Goal: Task Accomplishment & Management: Complete application form

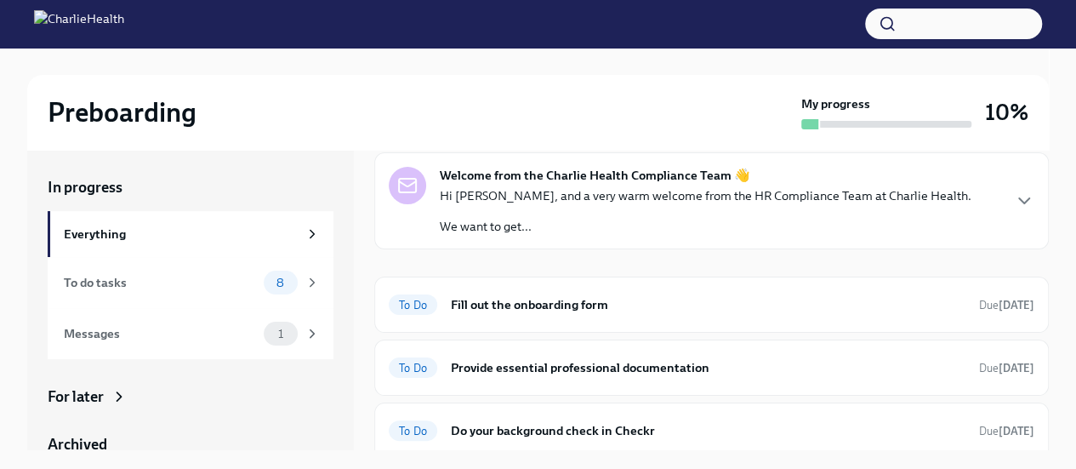
scroll to position [86, 0]
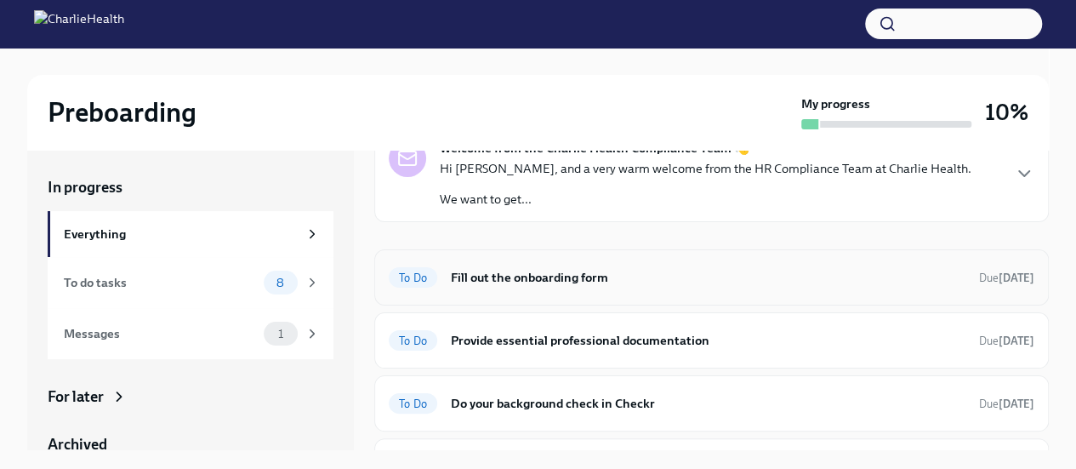
click at [412, 275] on span "To Do" at bounding box center [413, 277] width 48 height 13
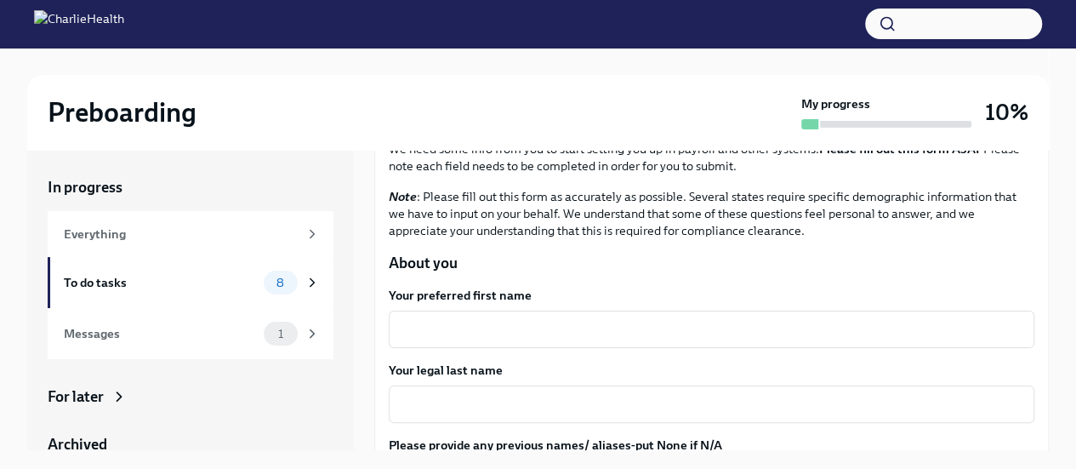
scroll to position [128, 0]
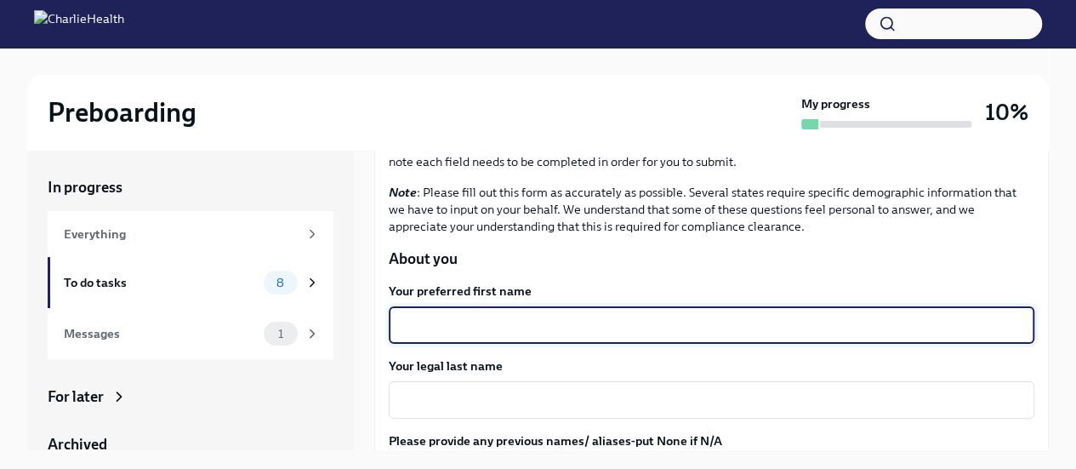
click at [478, 316] on textarea "Your preferred first name" at bounding box center [711, 325] width 625 height 20
type textarea "[PERSON_NAME]"
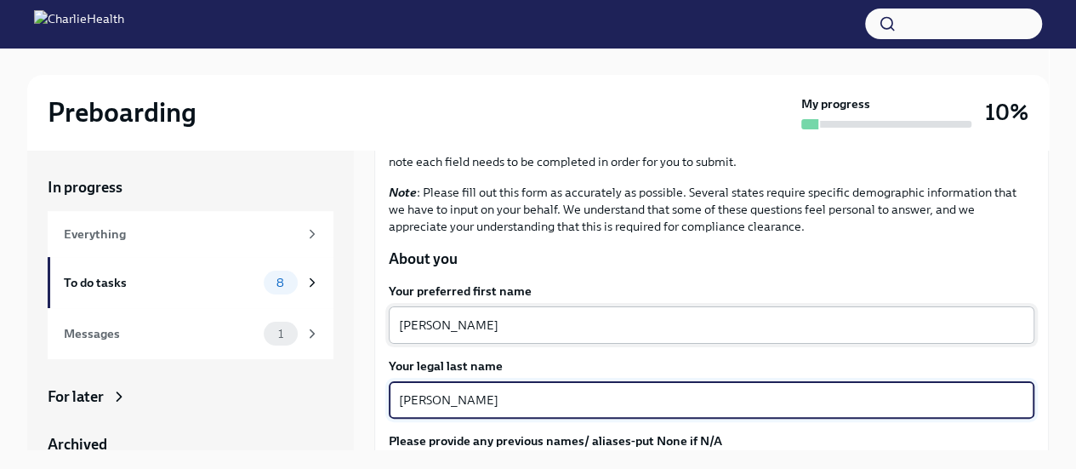
type textarea "[PERSON_NAME]"
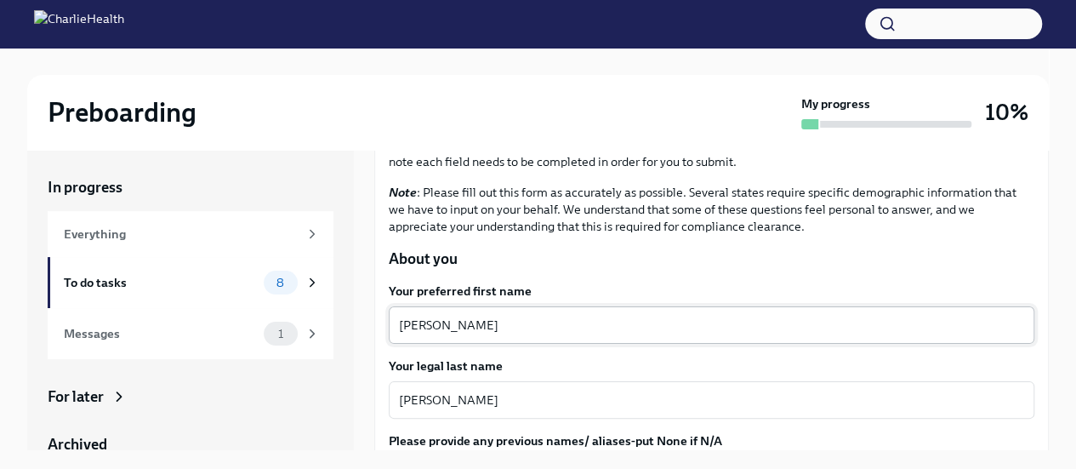
scroll to position [303, 0]
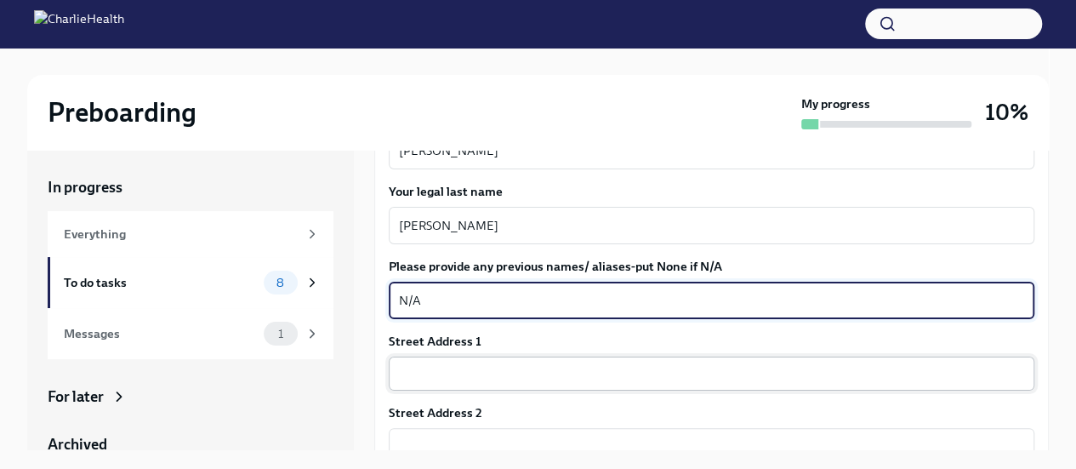
type textarea "N/A"
click at [442, 373] on input "text" at bounding box center [712, 373] width 646 height 34
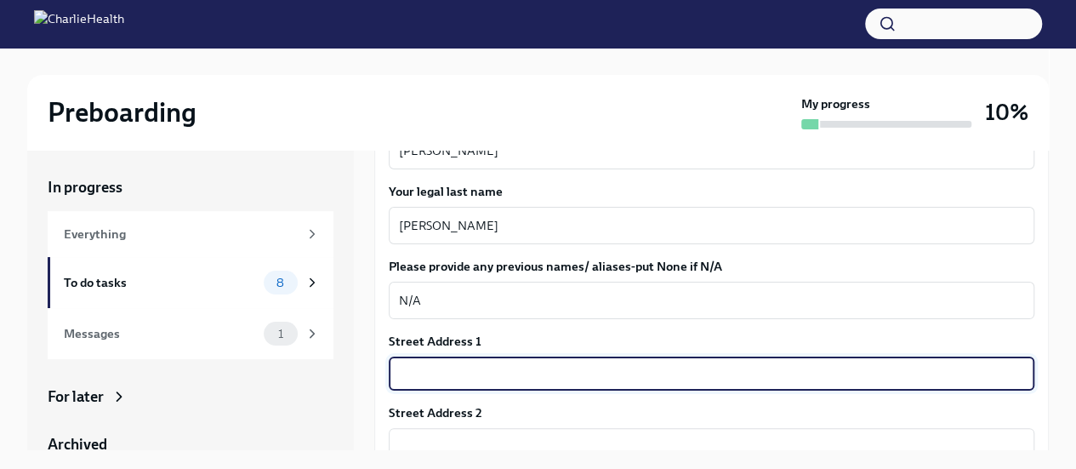
type input "[STREET_ADDRESS]"
type input "38107"
type input "[GEOGRAPHIC_DATA]"
type input "TN"
type input "US"
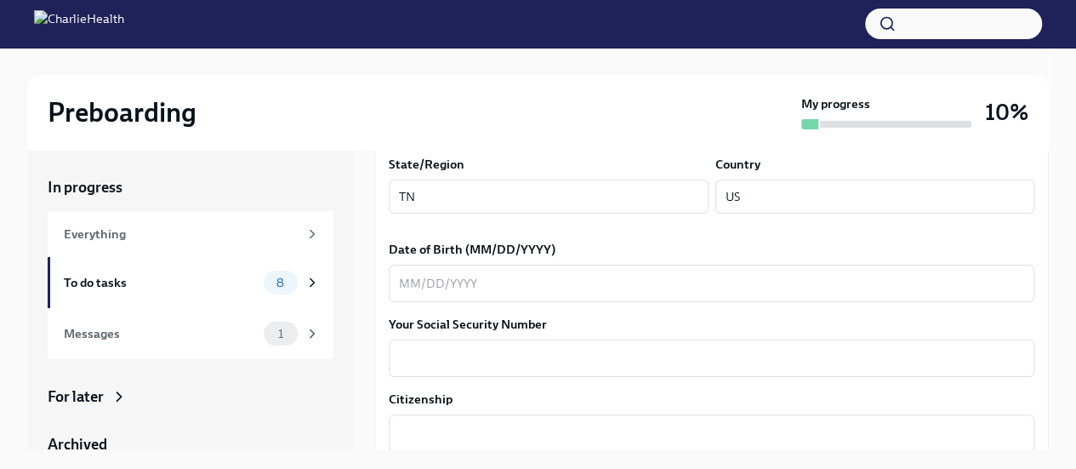
scroll to position [701, 0]
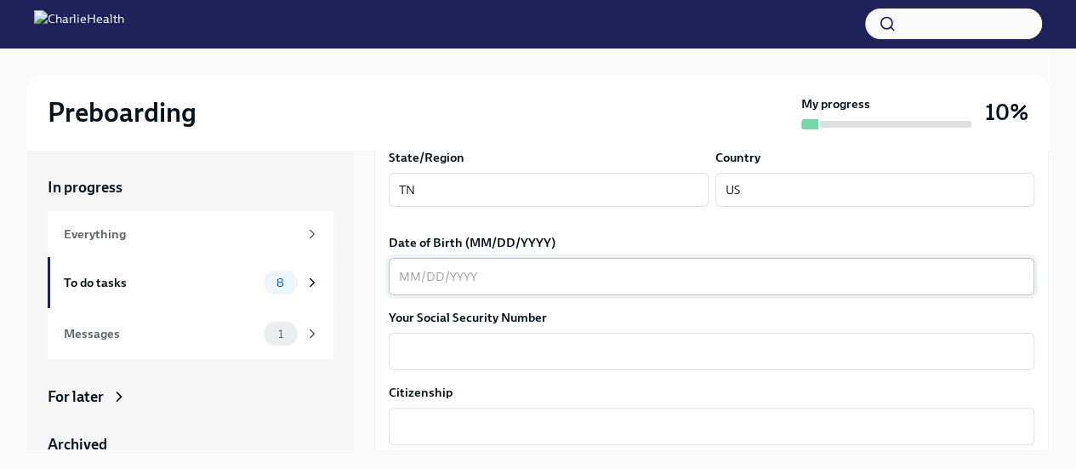
click at [458, 281] on textarea "Date of Birth (MM/DD/YYYY)" at bounding box center [711, 276] width 625 height 20
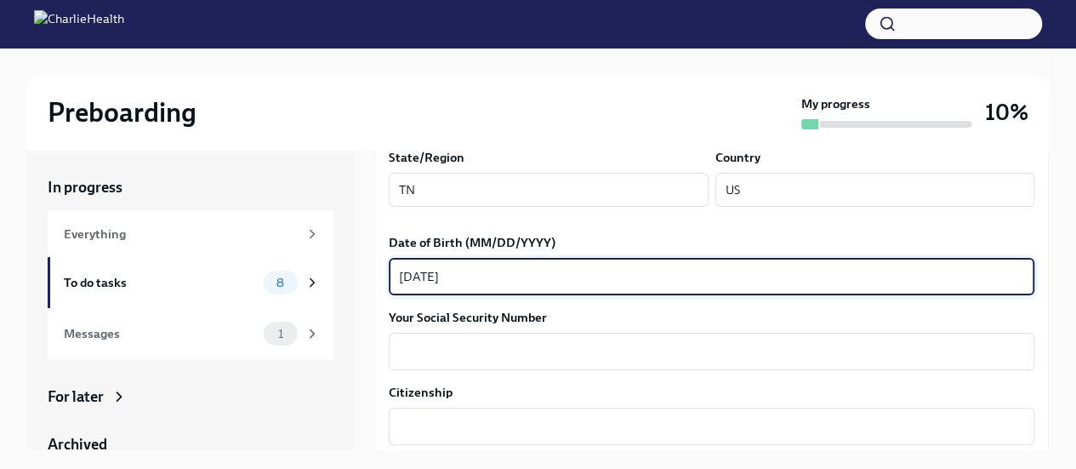
type textarea "[DATE]"
click at [421, 357] on textarea "Your Social Security Number" at bounding box center [711, 351] width 625 height 20
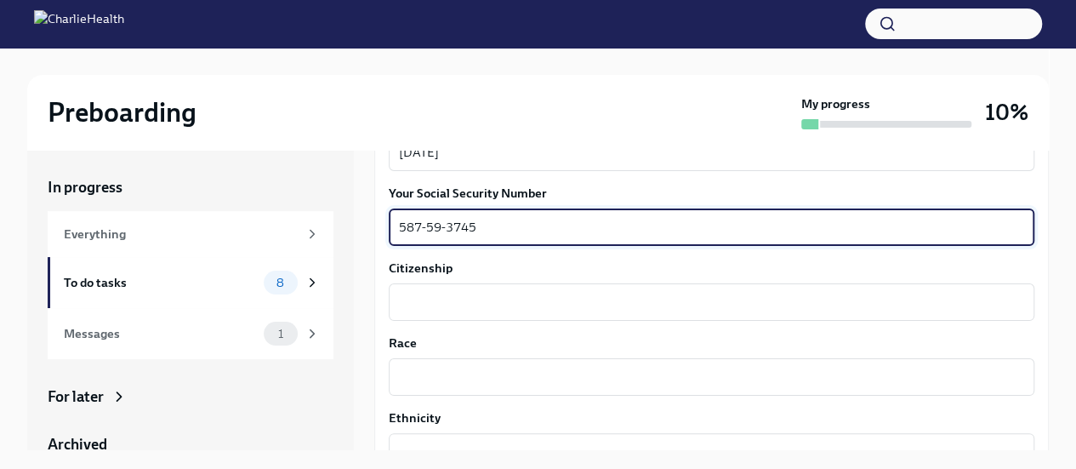
scroll to position [839, 0]
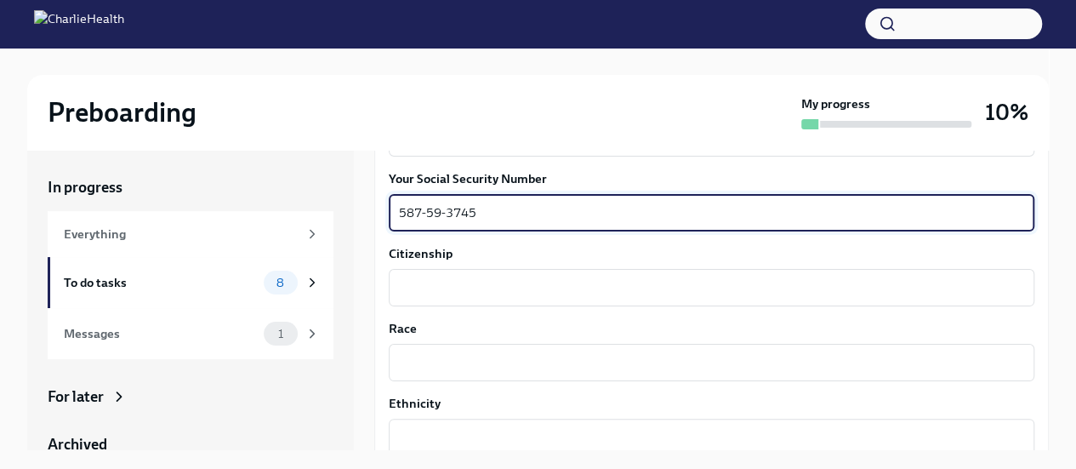
type textarea "587-59-3745"
click at [430, 291] on textarea "Citizenship" at bounding box center [711, 287] width 625 height 20
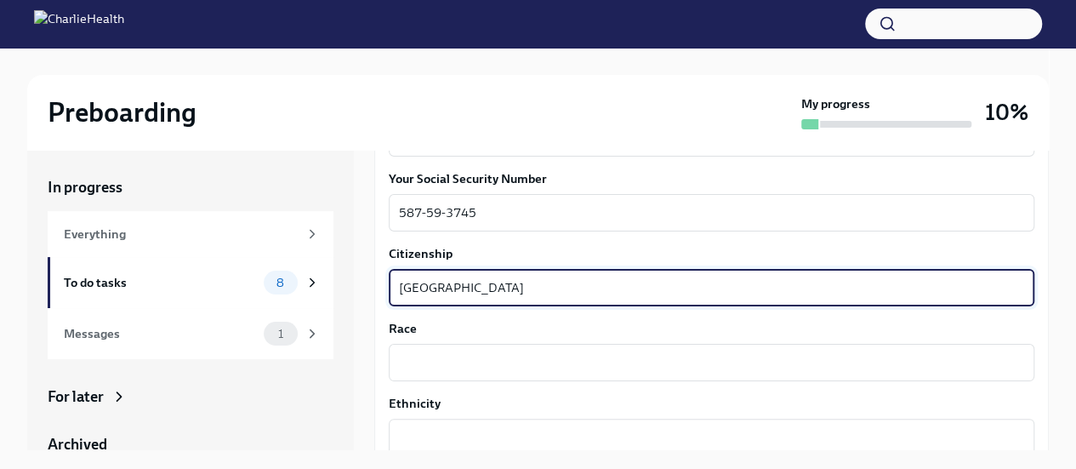
type textarea "[GEOGRAPHIC_DATA]"
click at [430, 369] on textarea "Race" at bounding box center [711, 362] width 625 height 20
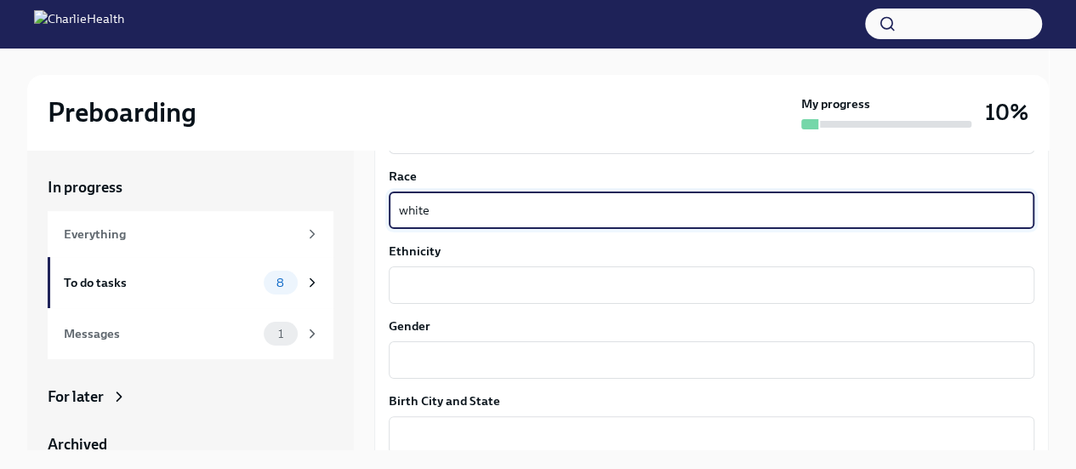
scroll to position [1005, 0]
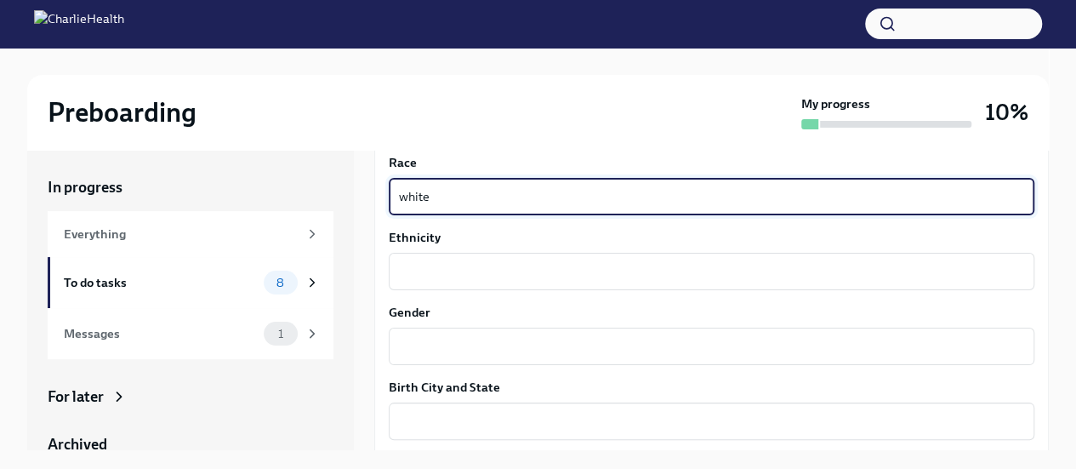
type textarea "white"
click at [418, 272] on textarea "Ethnicity" at bounding box center [711, 271] width 625 height 20
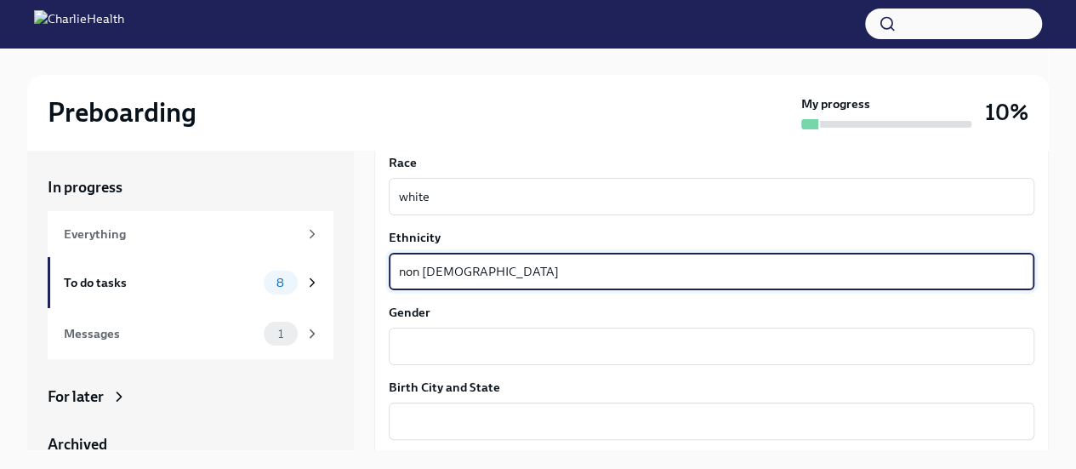
type textarea "non [DEMOGRAPHIC_DATA]"
click at [419, 378] on label "Birth City and State" at bounding box center [712, 386] width 646 height 17
click at [419, 411] on textarea "Birth City and State" at bounding box center [711, 421] width 625 height 20
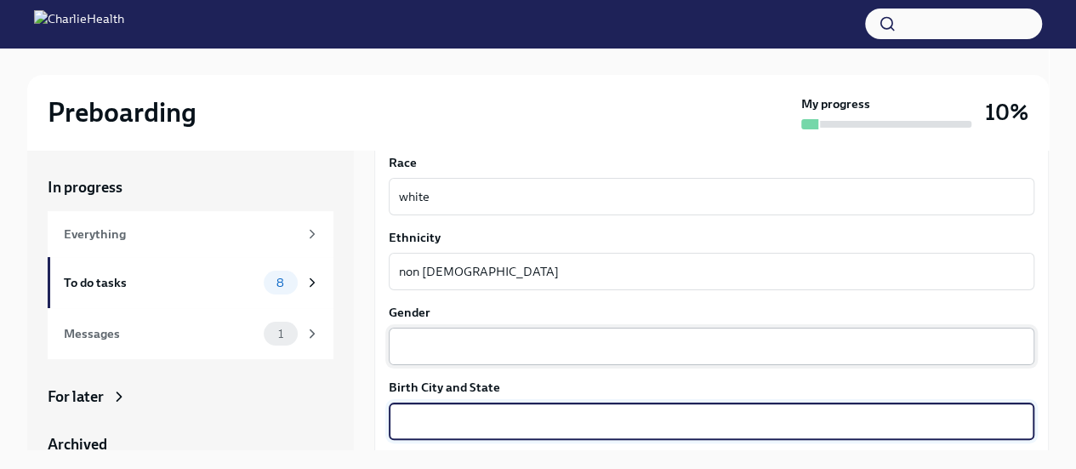
click at [415, 352] on textarea "Gender" at bounding box center [711, 346] width 625 height 20
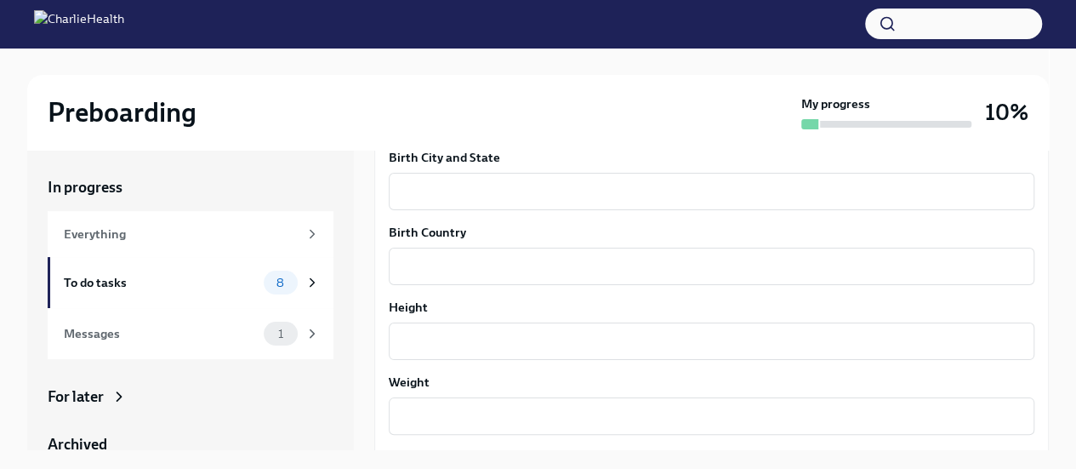
scroll to position [1240, 0]
type textarea "[DEMOGRAPHIC_DATA]"
click at [436, 195] on textarea "Birth City and State" at bounding box center [711, 186] width 625 height 20
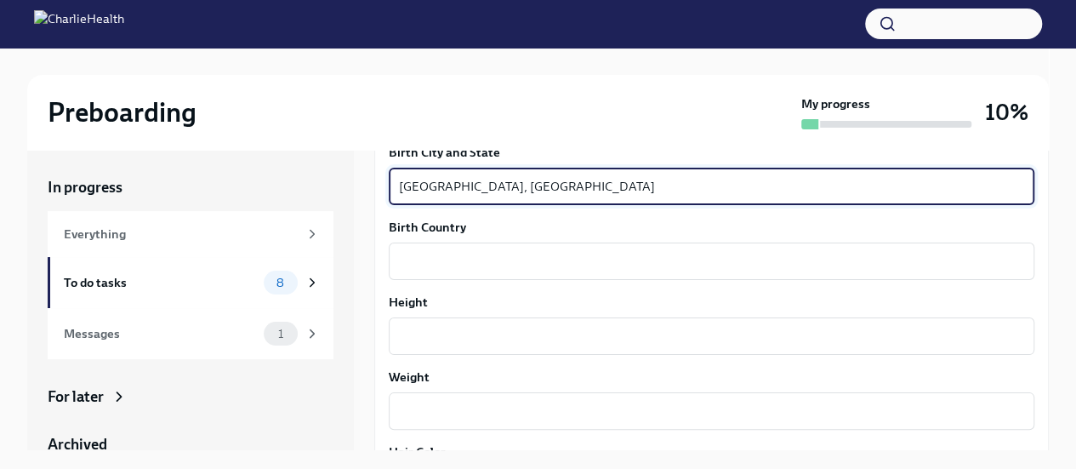
type textarea "[GEOGRAPHIC_DATA], [GEOGRAPHIC_DATA]"
click at [439, 254] on textarea "Birth Country" at bounding box center [711, 261] width 625 height 20
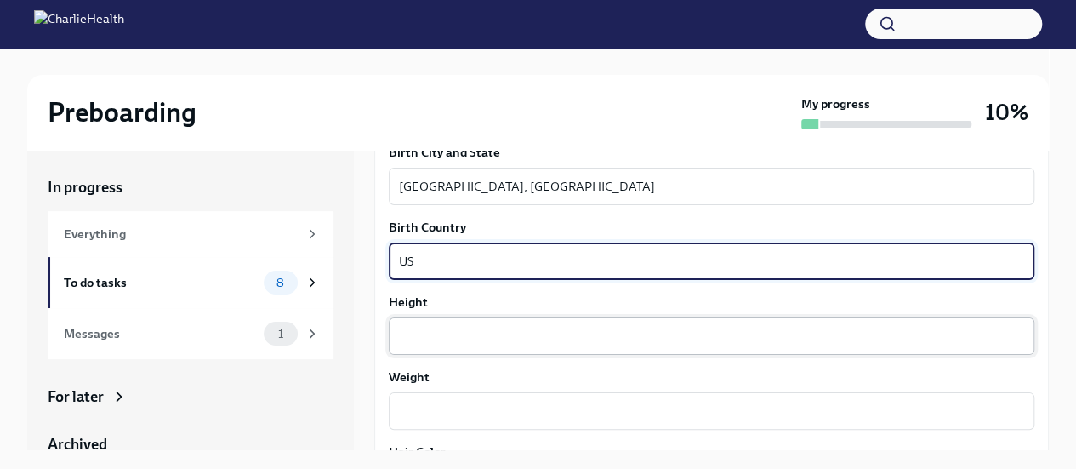
type textarea "US"
click at [444, 328] on textarea "Height" at bounding box center [711, 336] width 625 height 20
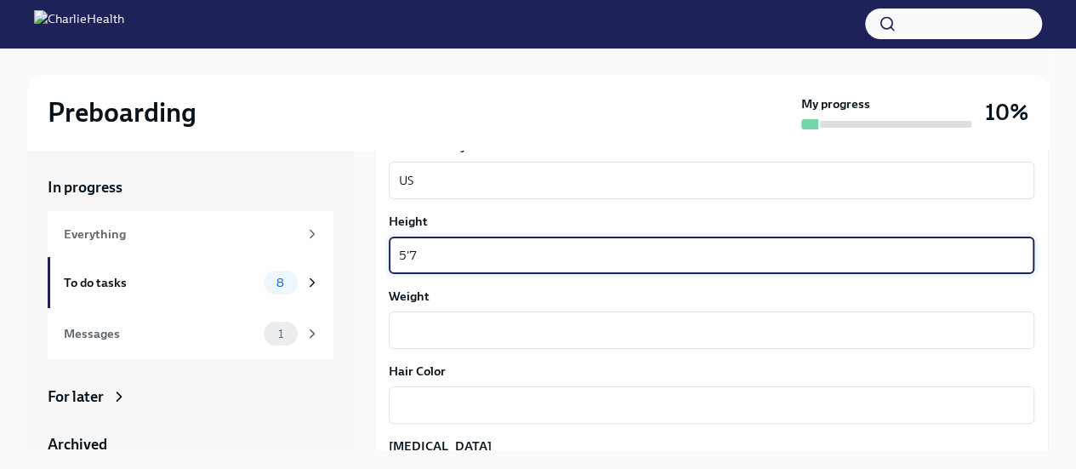
scroll to position [1325, 0]
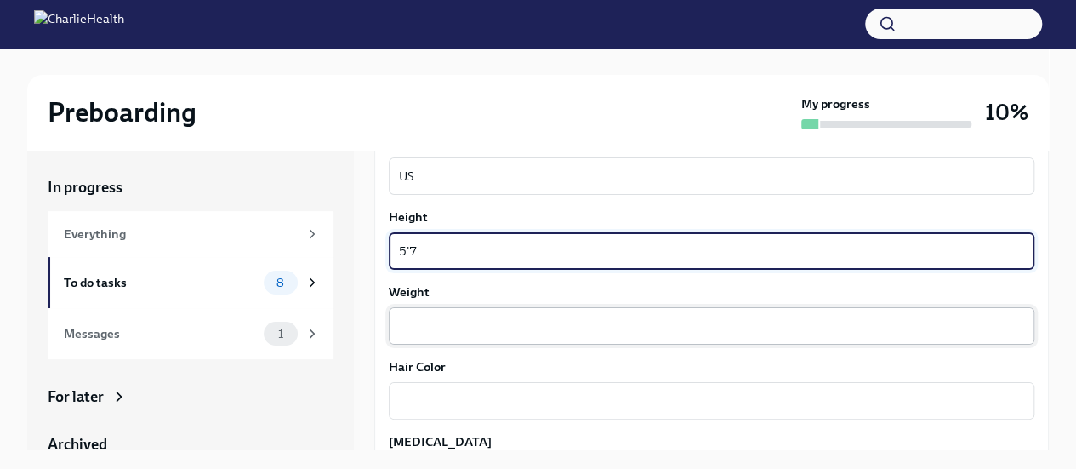
type textarea "5'7"
click at [450, 330] on textarea "Weight" at bounding box center [711, 326] width 625 height 20
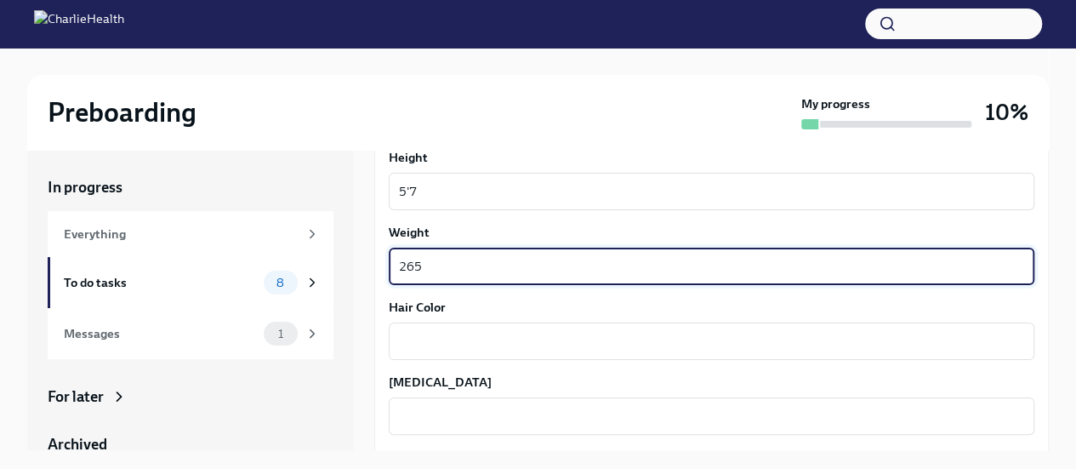
scroll to position [1446, 0]
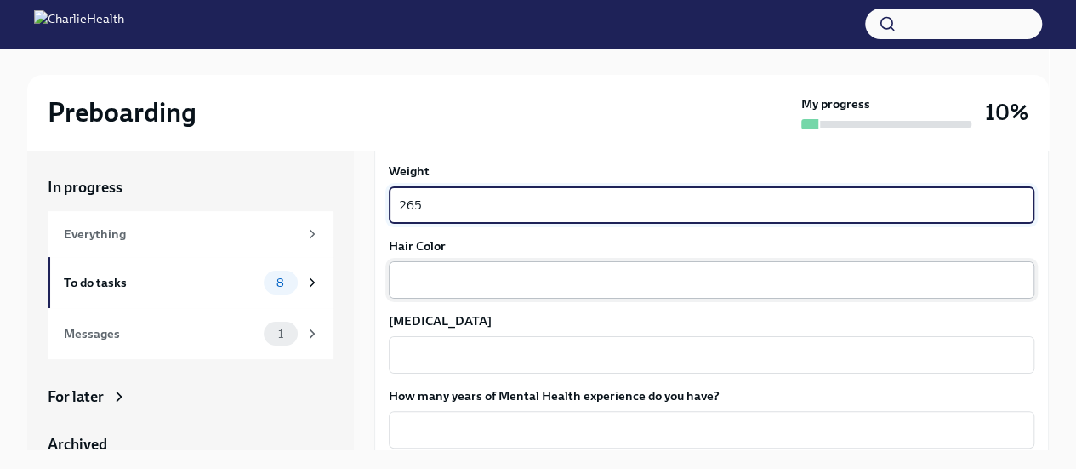
type textarea "265"
click at [430, 286] on textarea "Hair Color" at bounding box center [711, 280] width 625 height 20
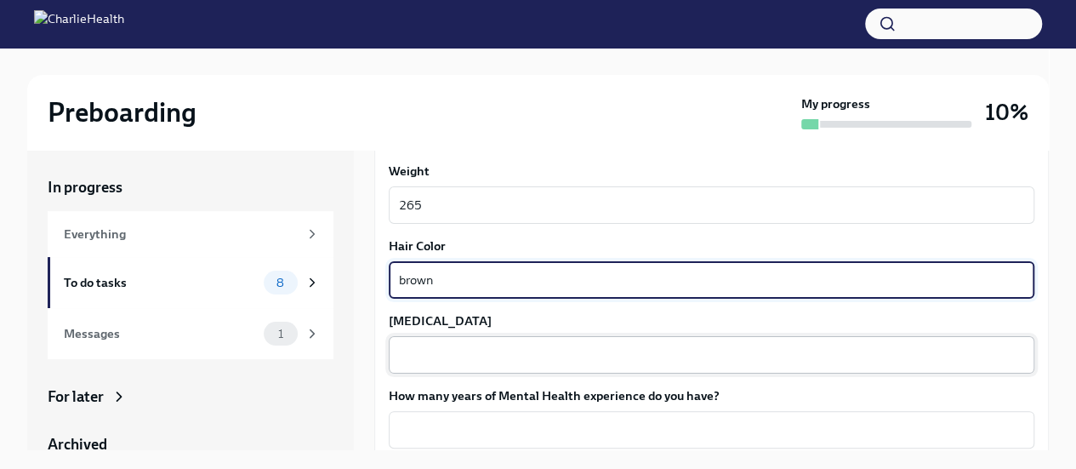
type textarea "brown"
click at [422, 354] on textarea "[MEDICAL_DATA]" at bounding box center [711, 354] width 625 height 20
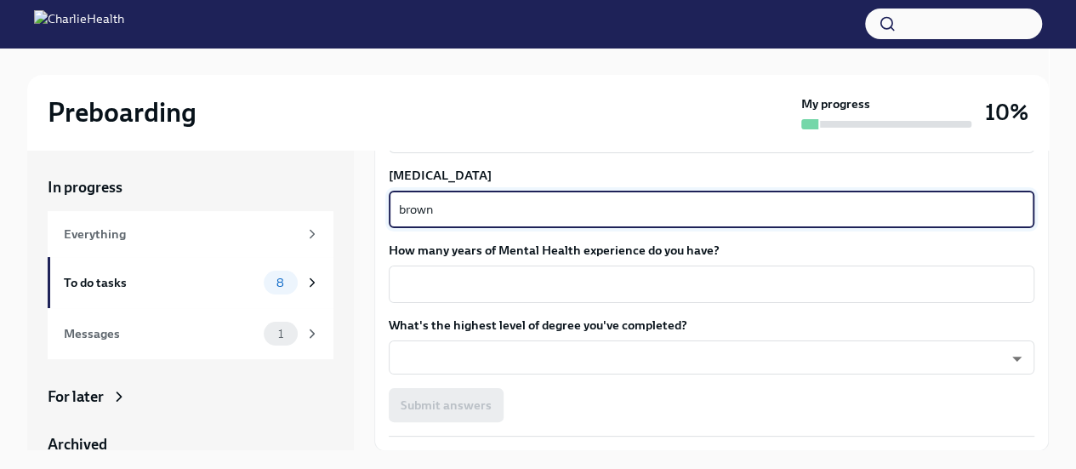
scroll to position [1593, 0]
type textarea "brown"
click at [423, 283] on textarea "How many years of Mental Health experience do you have?" at bounding box center [711, 282] width 625 height 20
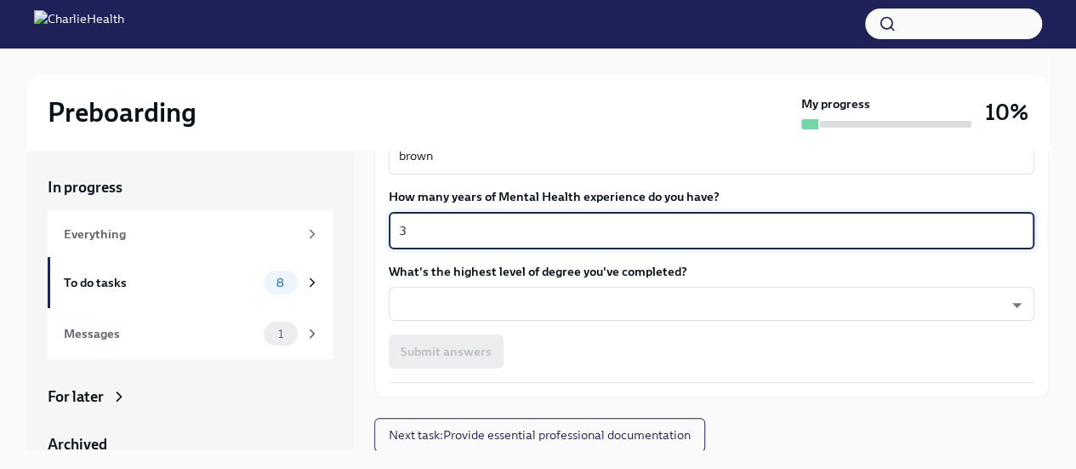
scroll to position [1645, 0]
type textarea "3"
click at [463, 307] on body "Preboarding My progress 10% In progress Everything To do tasks 8 Messages 1 For…" at bounding box center [538, 249] width 1076 height 498
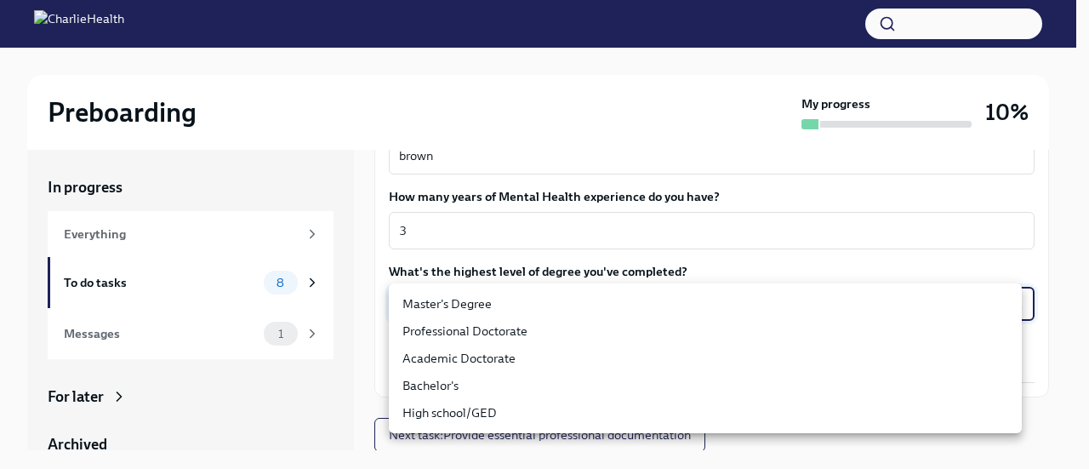
click at [412, 308] on li "Master's Degree" at bounding box center [705, 303] width 633 height 27
type input "2vBr-ghkD"
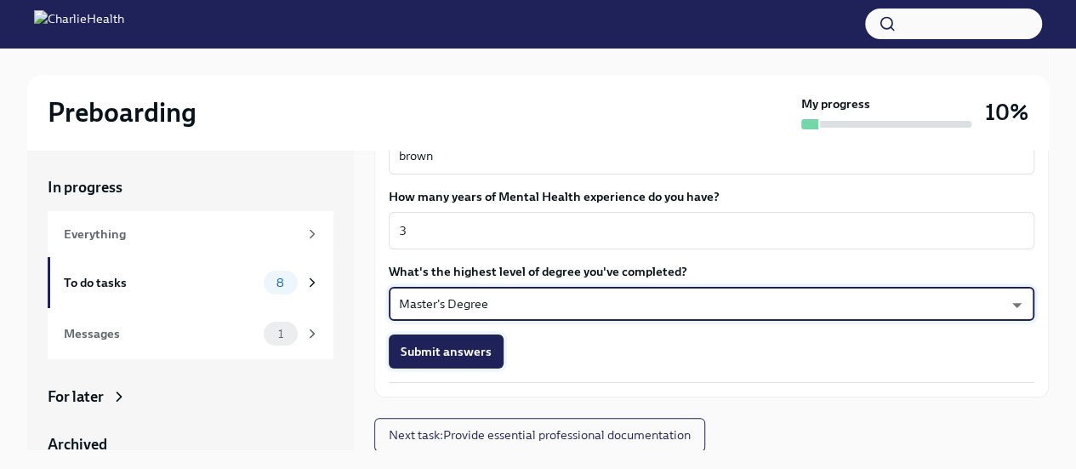
click at [458, 349] on span "Submit answers" at bounding box center [446, 351] width 91 height 17
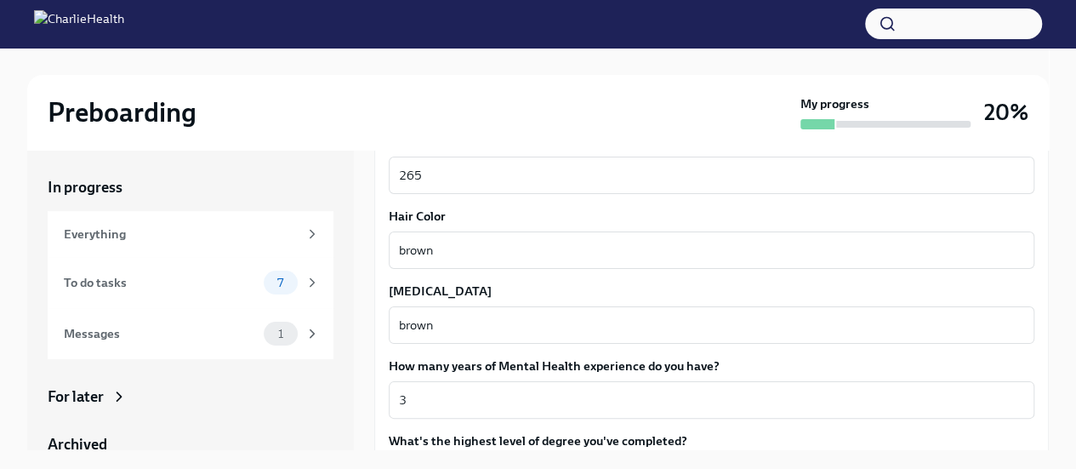
scroll to position [1646, 0]
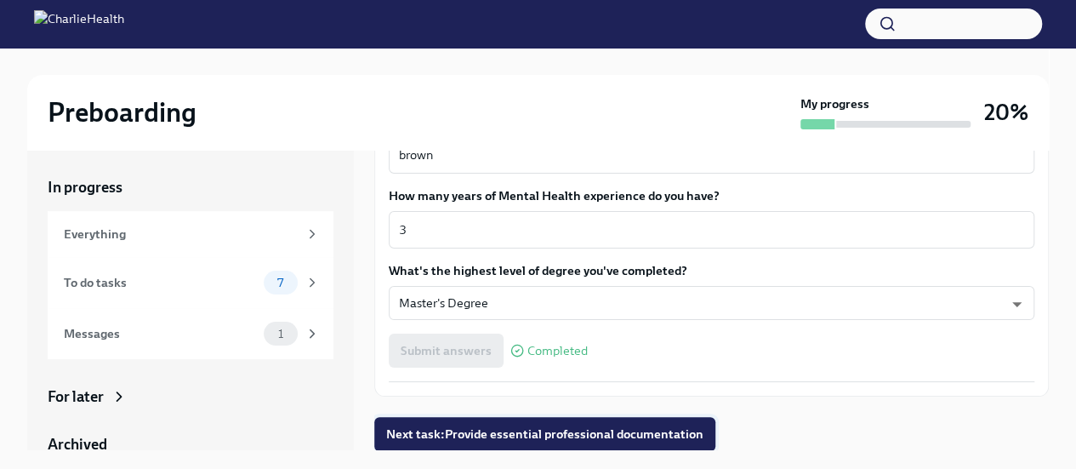
click at [555, 425] on span "Next task : Provide essential professional documentation" at bounding box center [544, 433] width 317 height 17
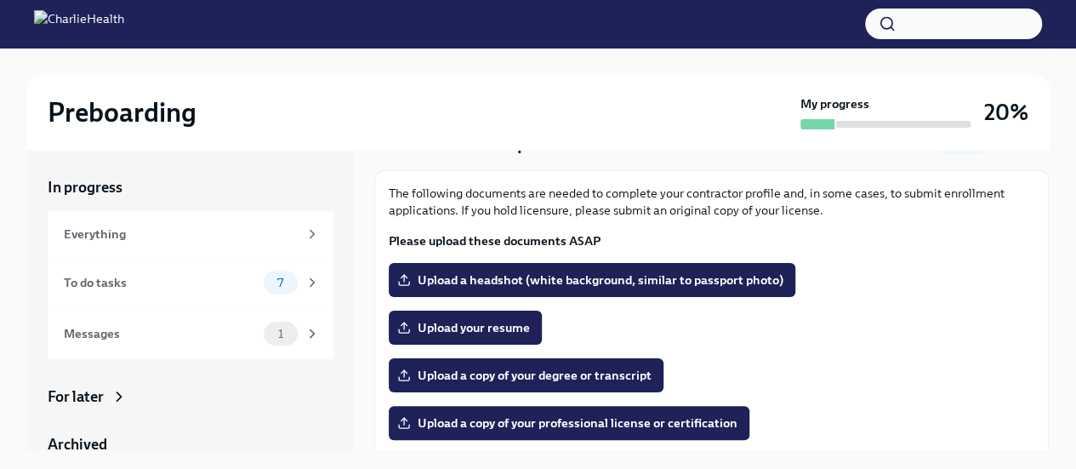
scroll to position [81, 0]
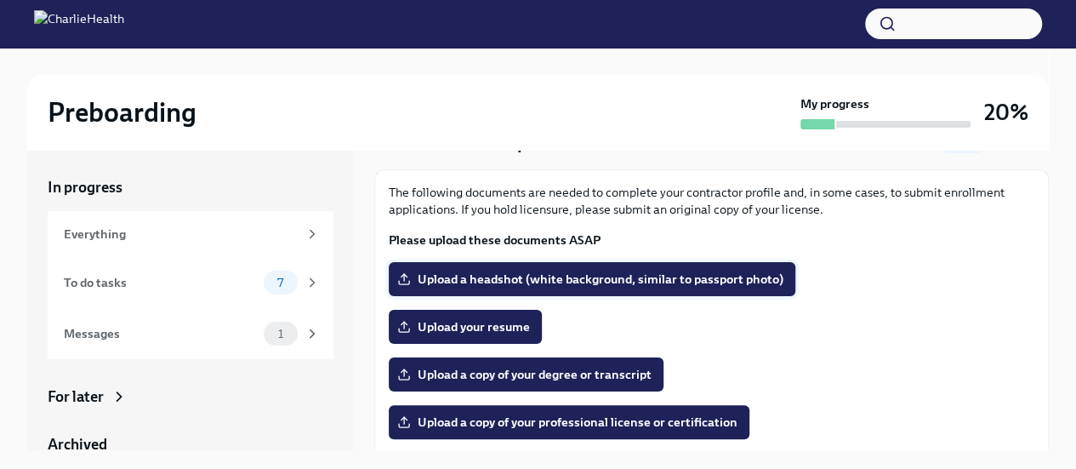
click at [507, 281] on span "Upload a headshot (white background, similar to passport photo)" at bounding box center [592, 278] width 383 height 17
click at [0, 0] on input "Upload a headshot (white background, similar to passport photo)" at bounding box center [0, 0] width 0 height 0
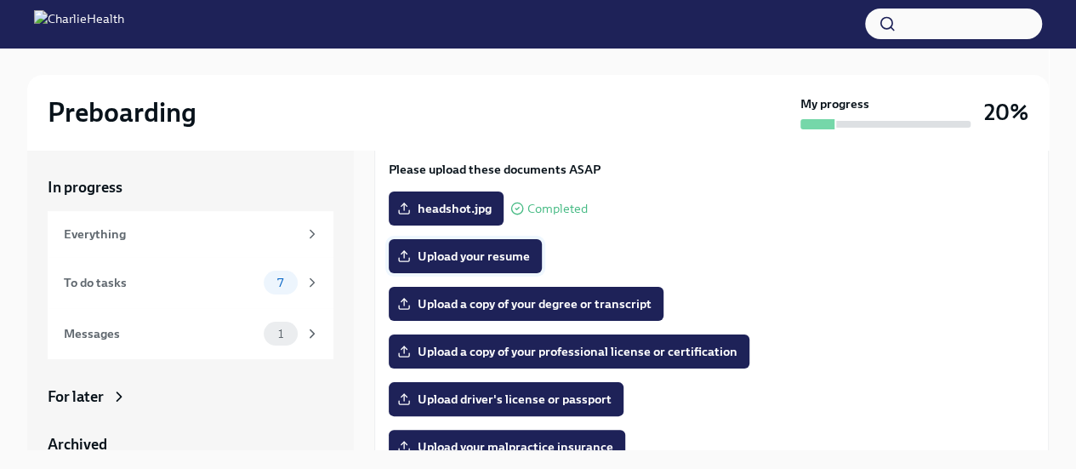
scroll to position [150, 0]
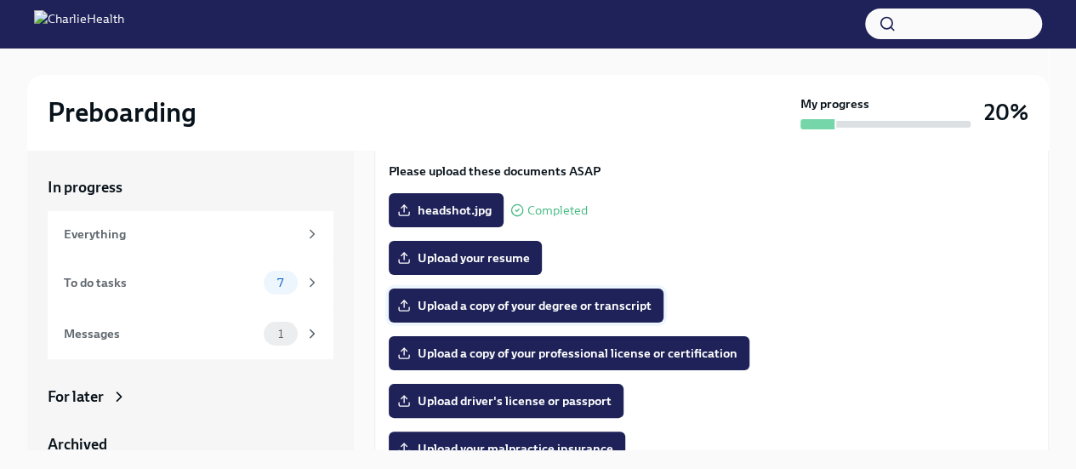
click at [445, 313] on span "Upload a copy of your degree or transcript" at bounding box center [526, 305] width 251 height 17
click at [0, 0] on input "Upload a copy of your degree or transcript" at bounding box center [0, 0] width 0 height 0
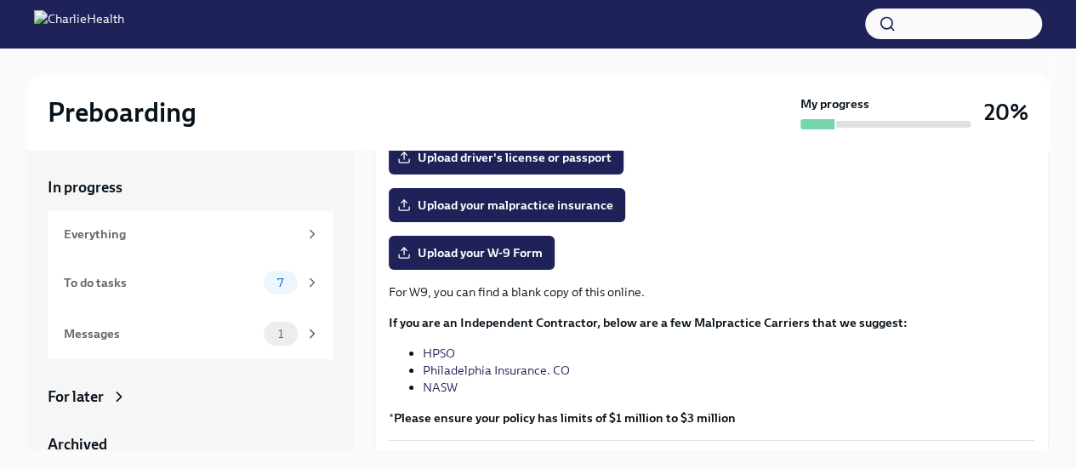
scroll to position [362, 0]
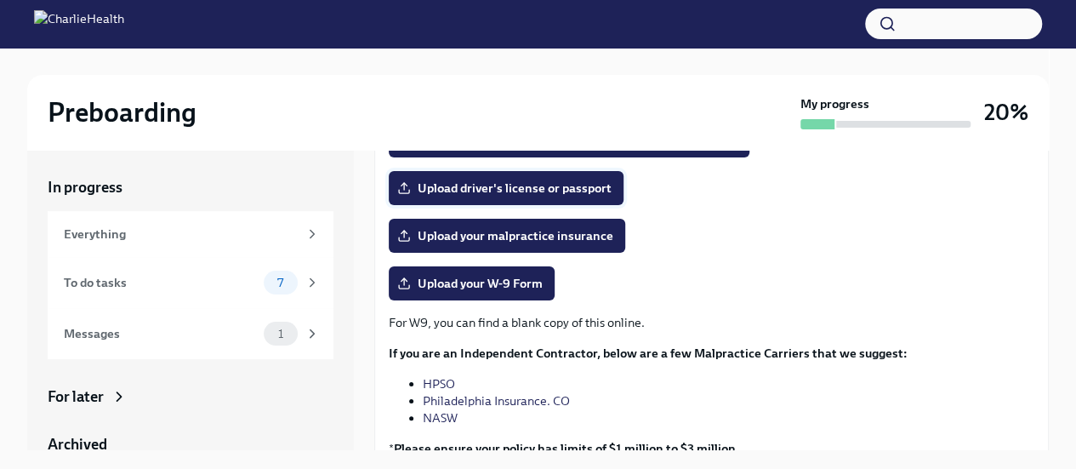
click at [494, 191] on span "Upload driver's license or passport" at bounding box center [506, 187] width 211 height 17
click at [0, 0] on input "Upload driver's license or passport" at bounding box center [0, 0] width 0 height 0
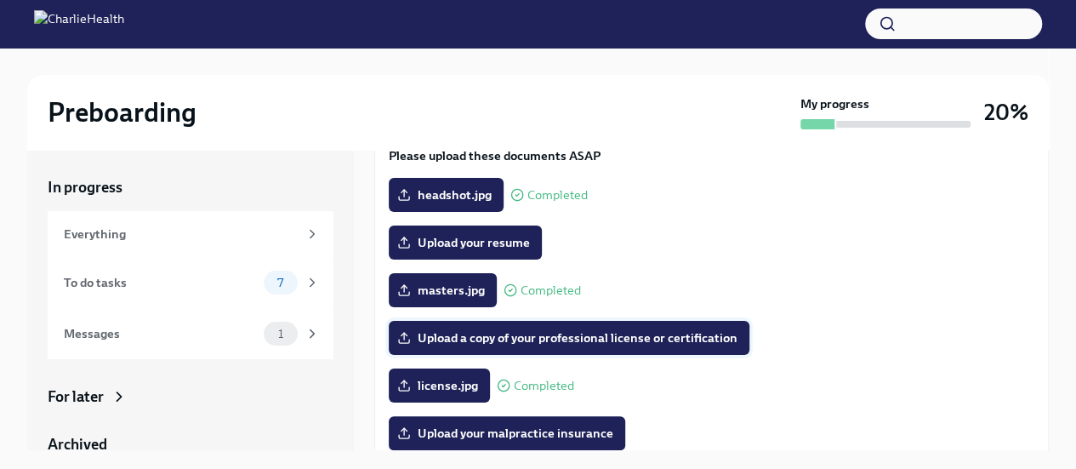
scroll to position [163, 0]
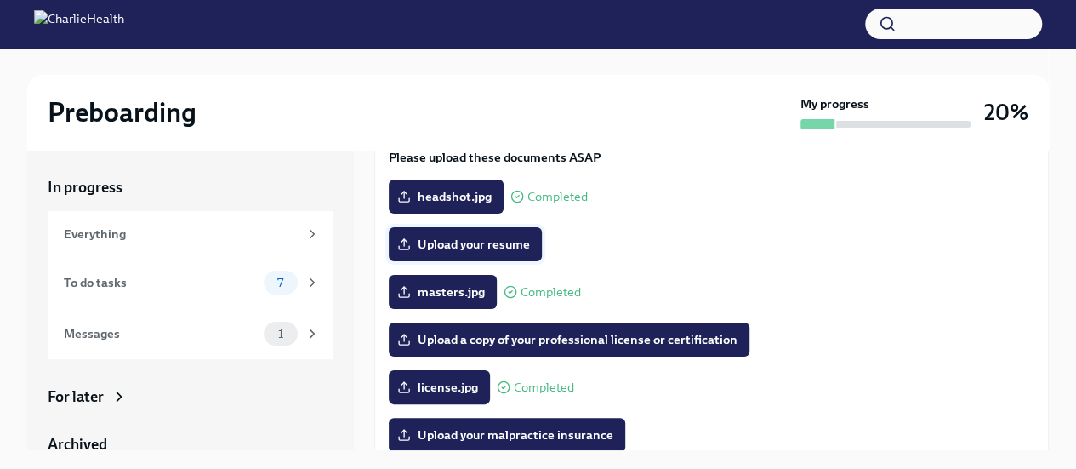
click at [476, 243] on span "Upload your resume" at bounding box center [465, 244] width 129 height 17
click at [0, 0] on input "Upload your resume" at bounding box center [0, 0] width 0 height 0
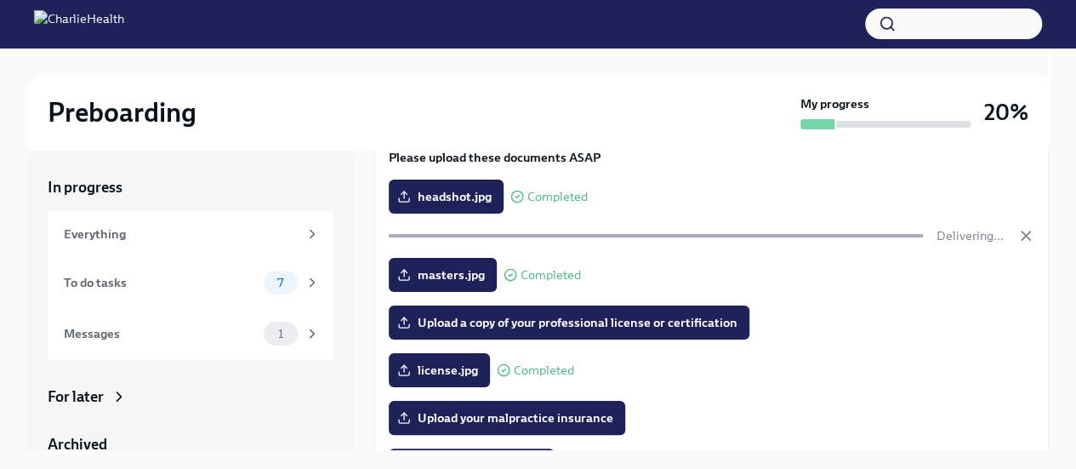
click at [570, 269] on span "Completed" at bounding box center [551, 275] width 60 height 13
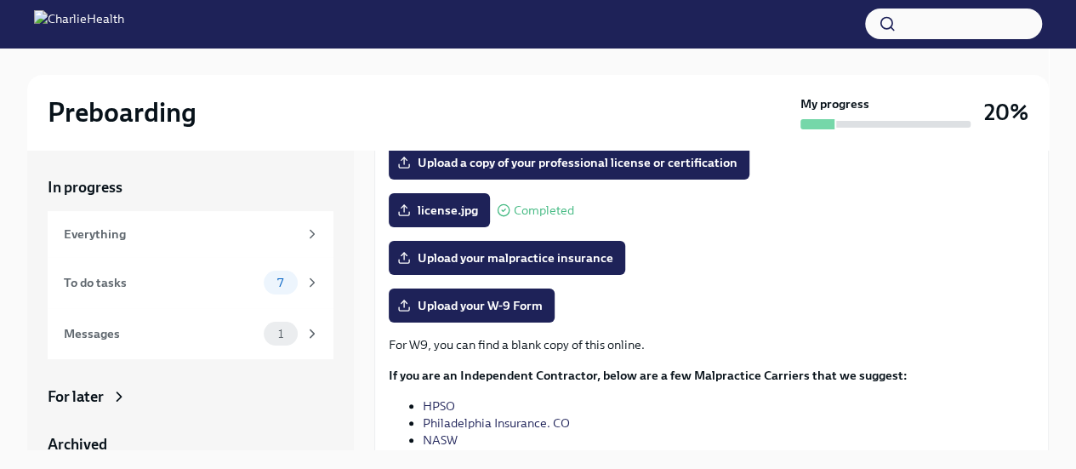
scroll to position [342, 0]
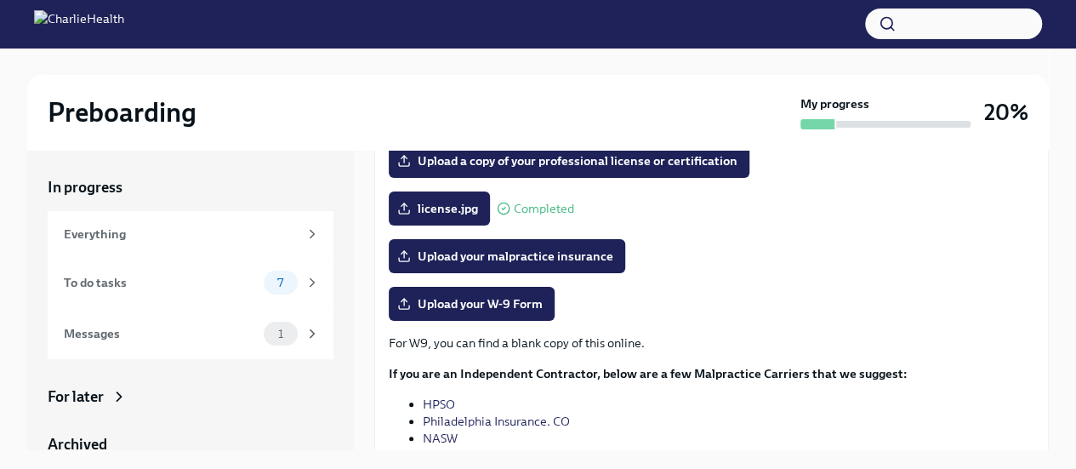
click at [435, 435] on link "NASW" at bounding box center [440, 437] width 35 height 15
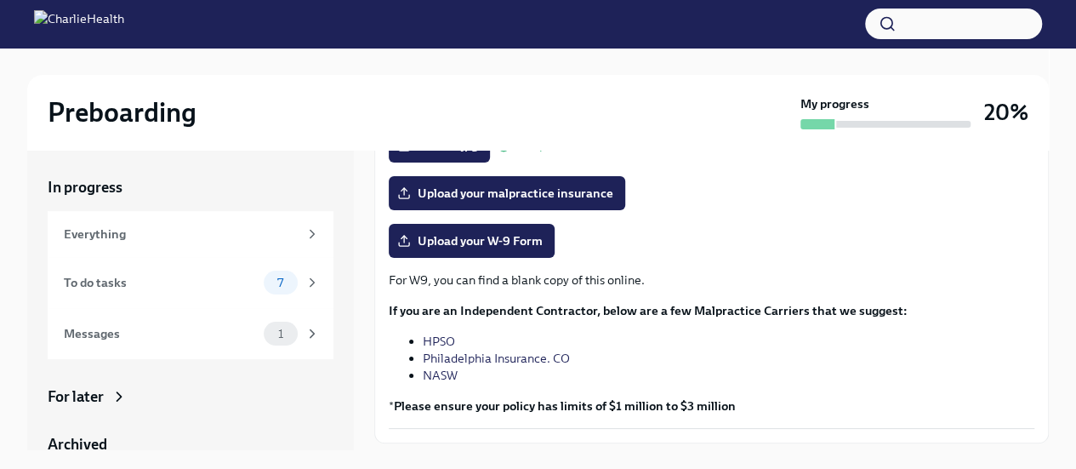
click at [442, 339] on link "HPSO" at bounding box center [439, 340] width 32 height 15
click at [500, 354] on link "Philadelphia Insurance. CO" at bounding box center [496, 357] width 147 height 15
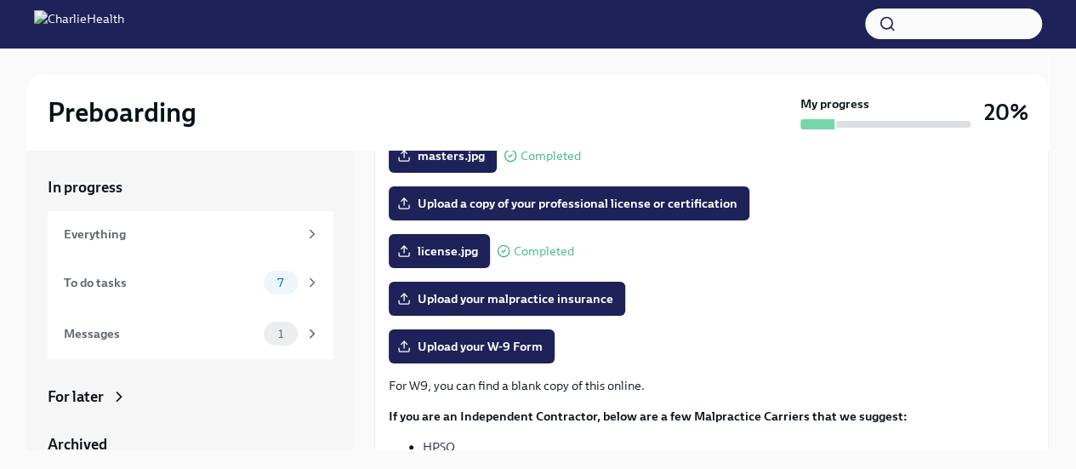
scroll to position [451, 0]
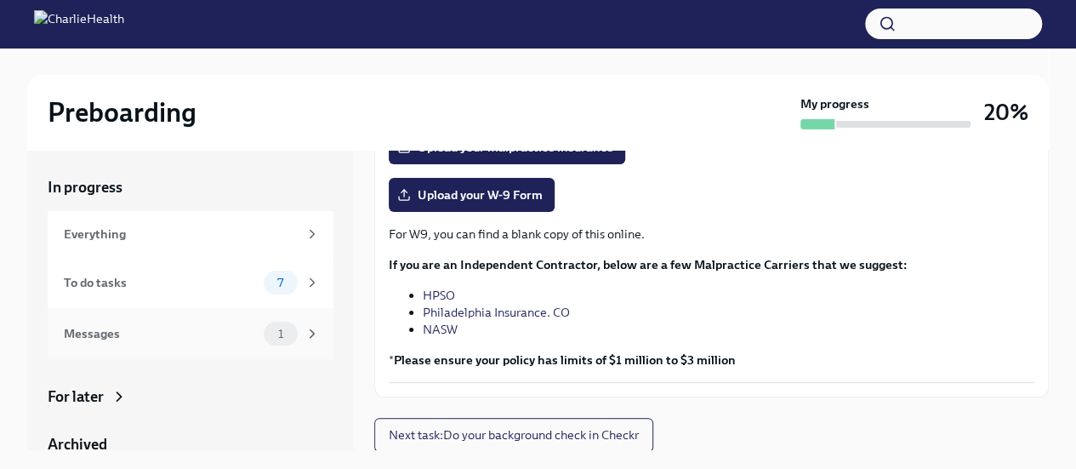
click at [268, 338] on span "1" at bounding box center [281, 333] width 26 height 13
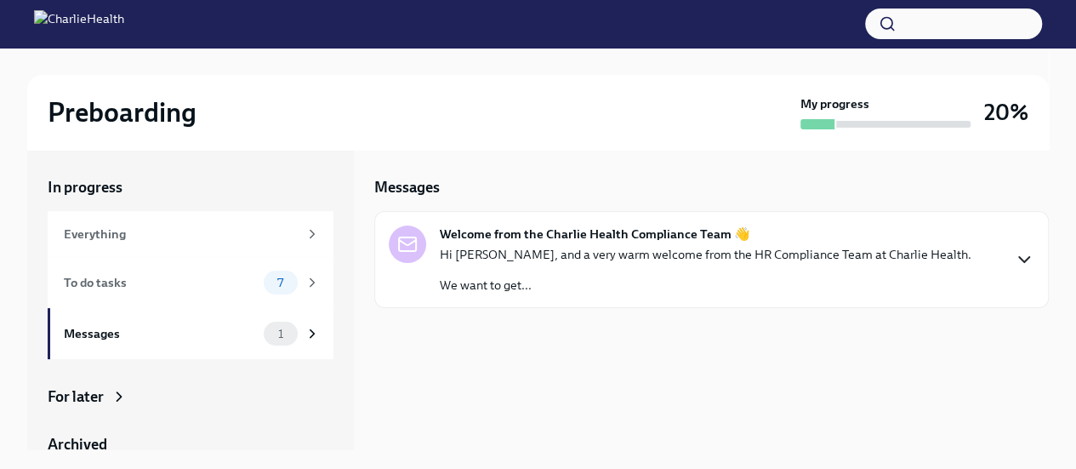
click at [1029, 257] on icon "button" at bounding box center [1024, 259] width 10 height 5
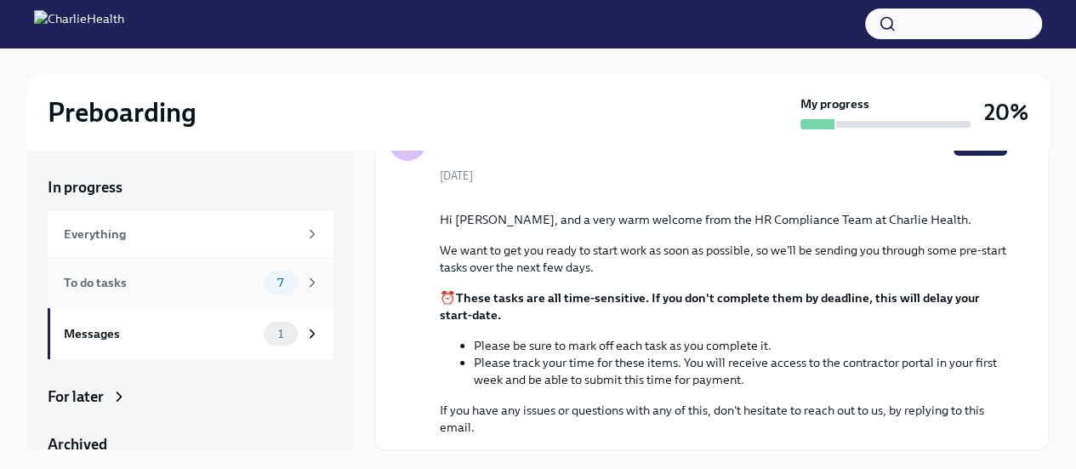
click at [191, 282] on div "To do tasks" at bounding box center [160, 282] width 193 height 19
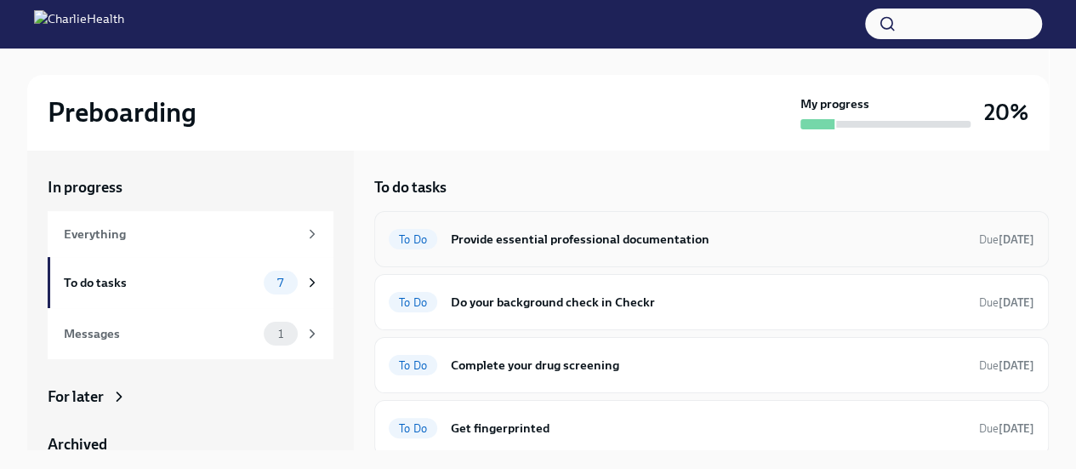
click at [551, 237] on h6 "Provide essential professional documentation" at bounding box center [708, 239] width 515 height 19
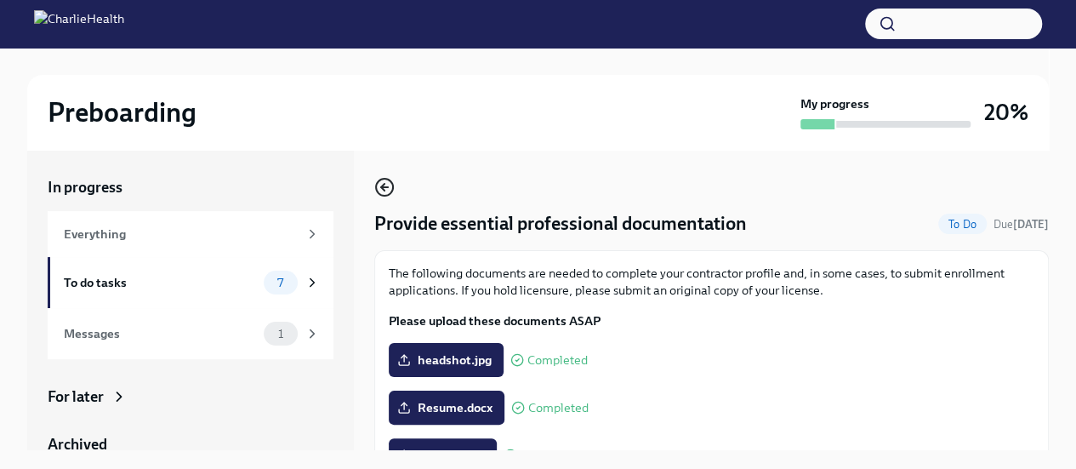
click at [383, 179] on circle "button" at bounding box center [384, 187] width 17 height 17
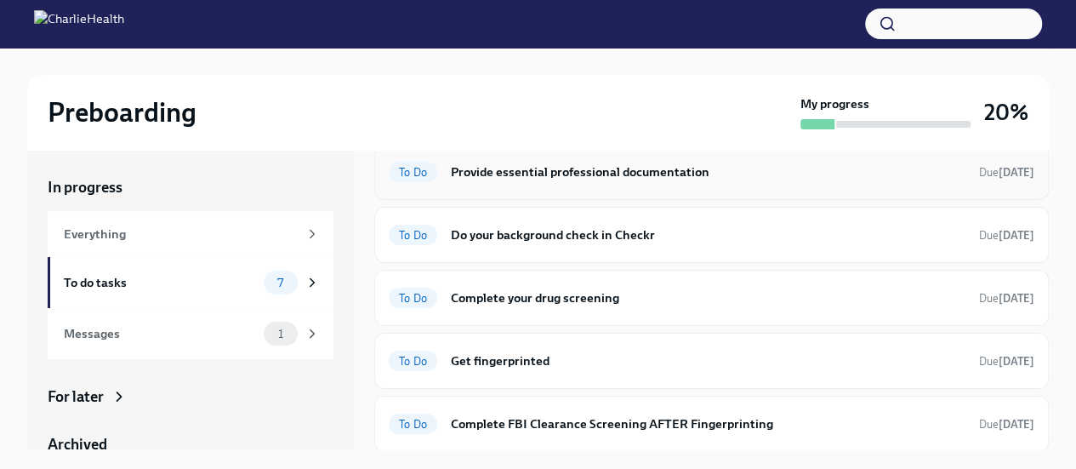
scroll to position [68, 0]
click at [569, 232] on h6 "Do your background check in Checkr" at bounding box center [708, 234] width 515 height 19
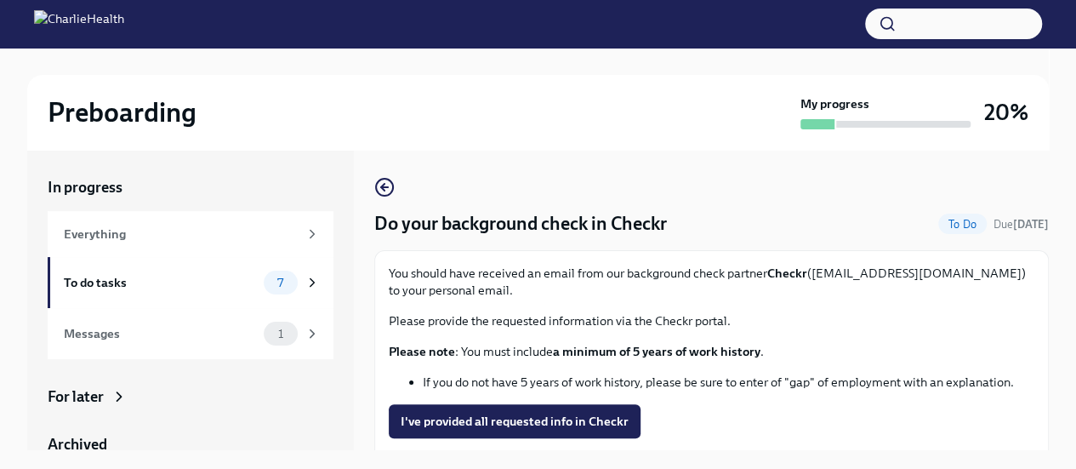
scroll to position [70, 0]
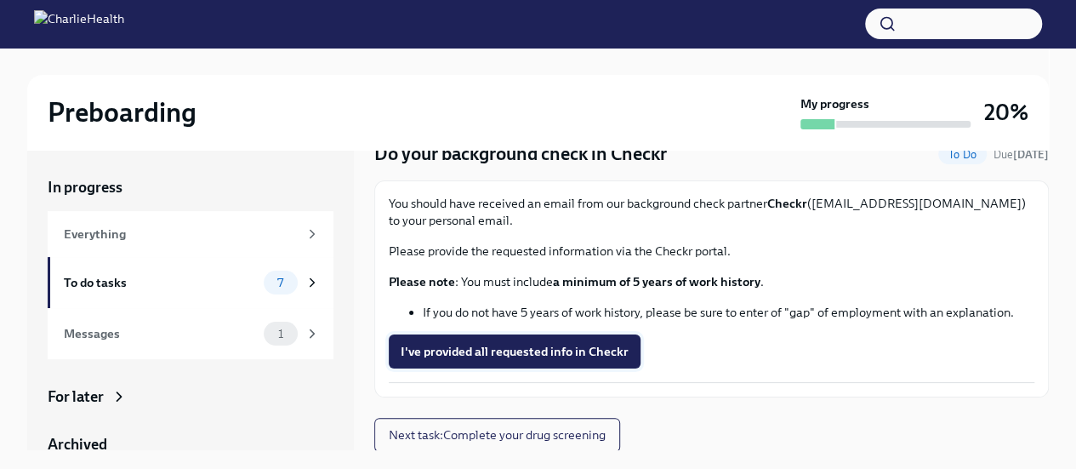
click at [498, 338] on button "I've provided all requested info in Checkr" at bounding box center [515, 351] width 252 height 34
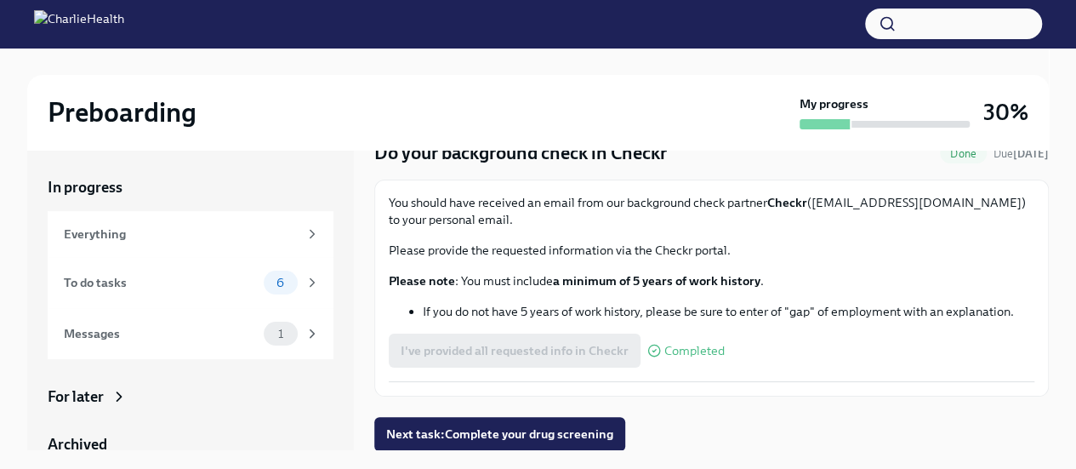
scroll to position [29, 0]
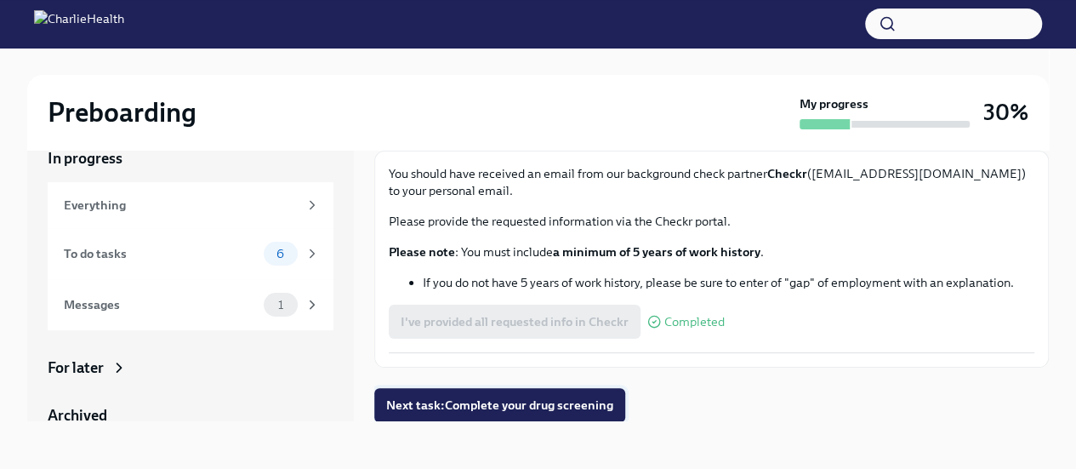
click at [513, 407] on span "Next task : Complete your drug screening" at bounding box center [499, 404] width 227 height 17
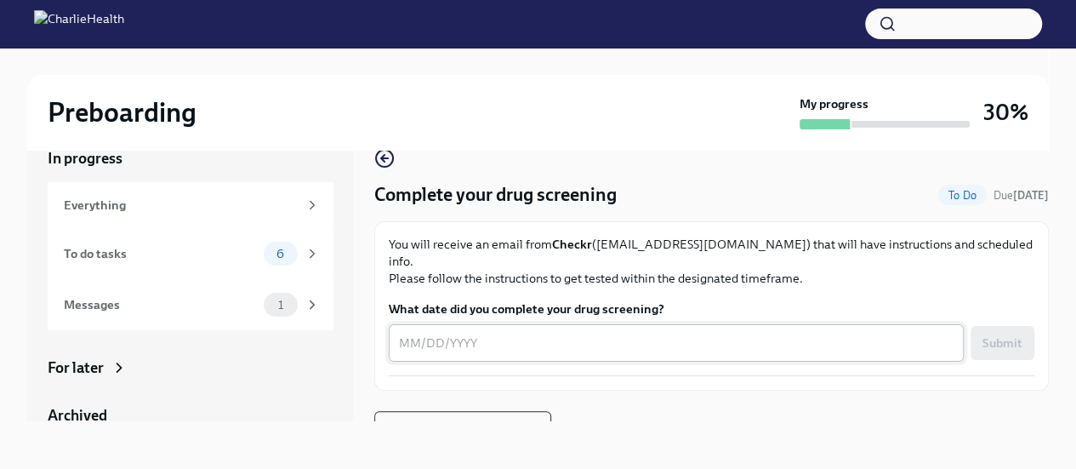
click at [419, 324] on div "x ​" at bounding box center [676, 342] width 575 height 37
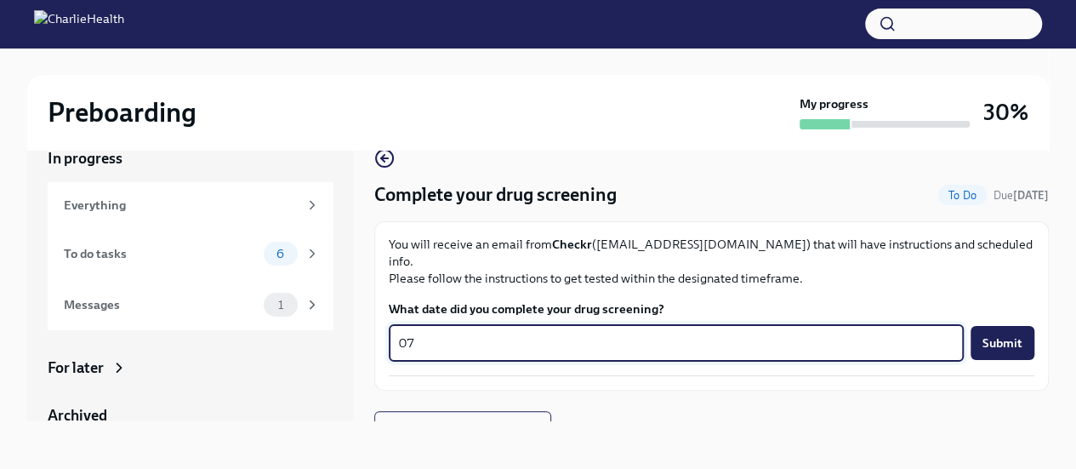
type textarea "0"
type textarea "[DATE]"
click at [995, 334] on span "Submit" at bounding box center [1002, 342] width 40 height 17
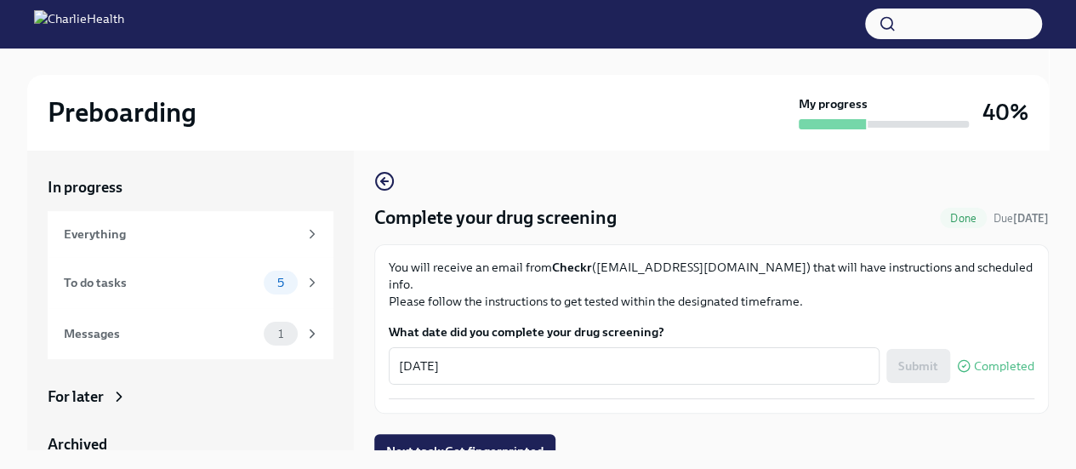
scroll to position [29, 0]
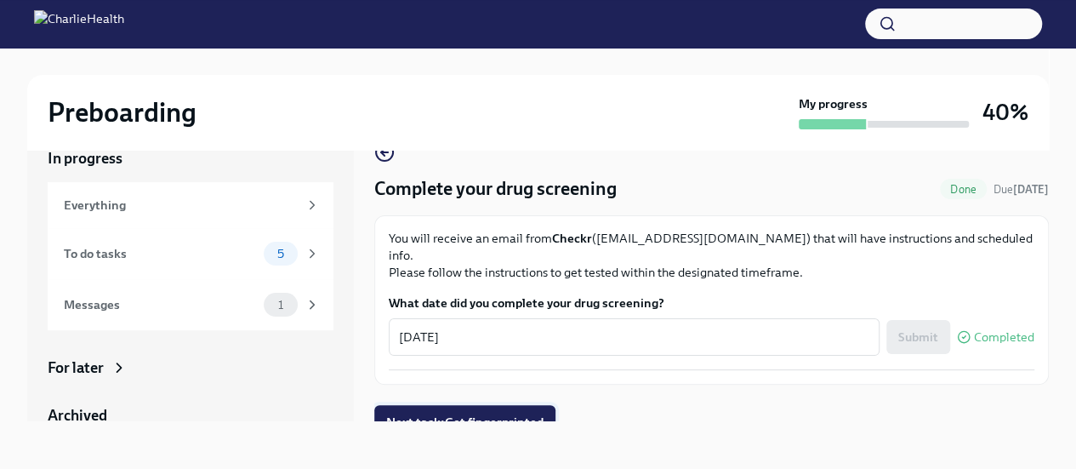
click at [469, 405] on button "Next task : Get fingerprinted" at bounding box center [464, 422] width 181 height 34
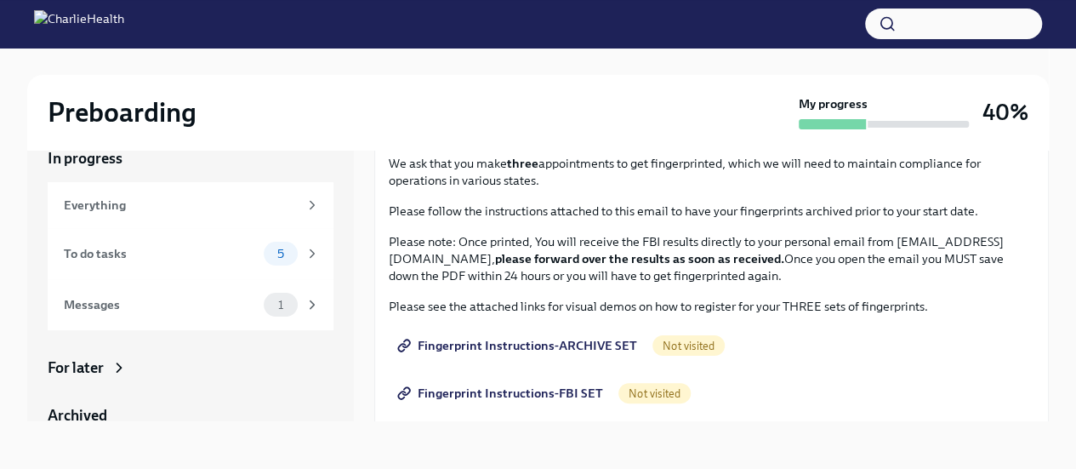
scroll to position [138, 0]
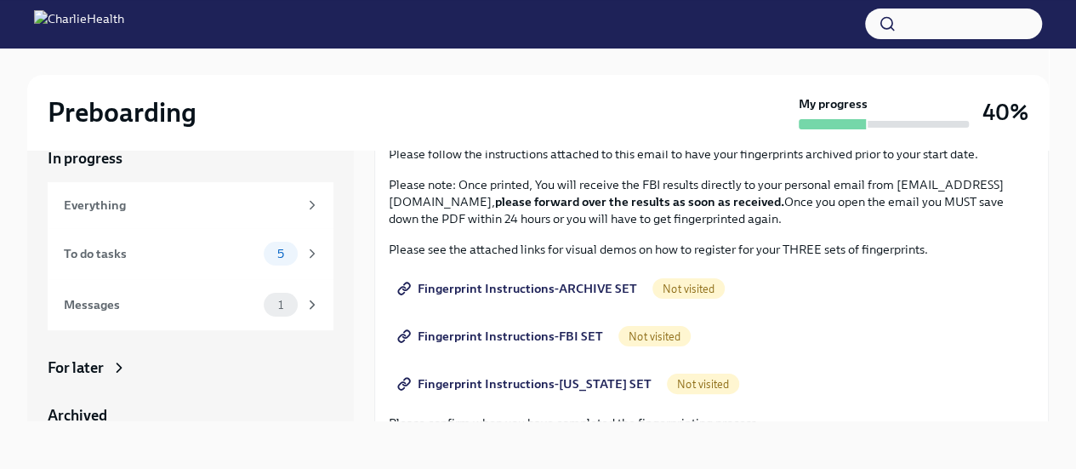
click at [572, 284] on span "Fingerprint Instructions-ARCHIVE SET" at bounding box center [519, 288] width 236 height 17
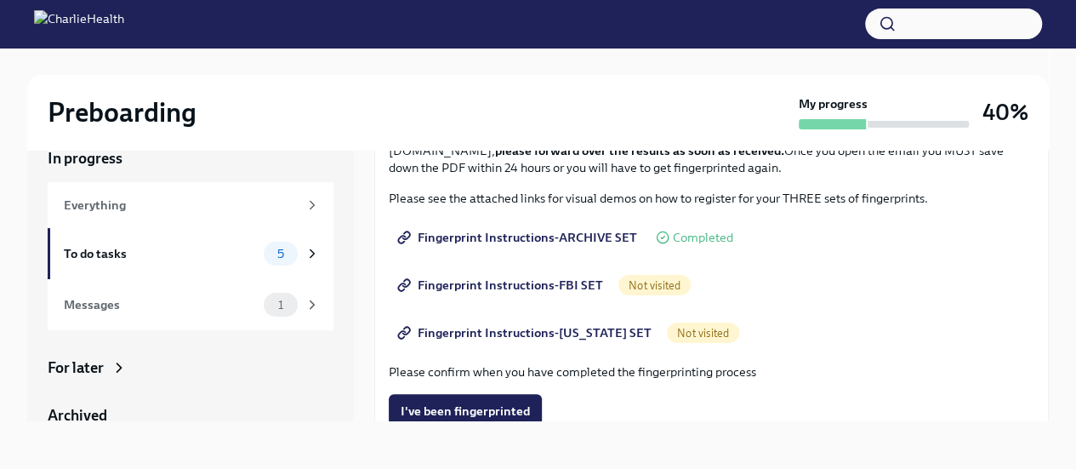
scroll to position [156, 0]
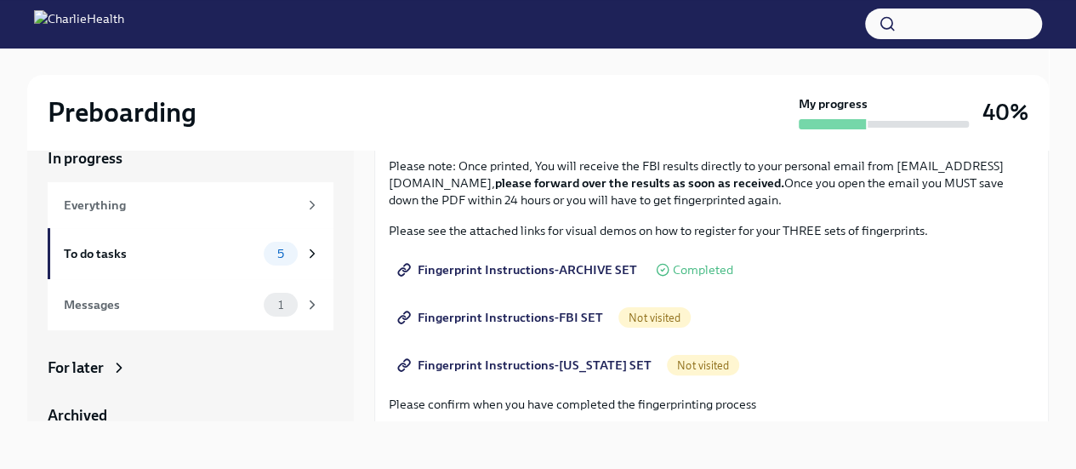
click at [632, 316] on span "Not visited" at bounding box center [654, 317] width 72 height 13
click at [499, 314] on span "Fingerprint Instructions-FBI SET" at bounding box center [502, 317] width 202 height 17
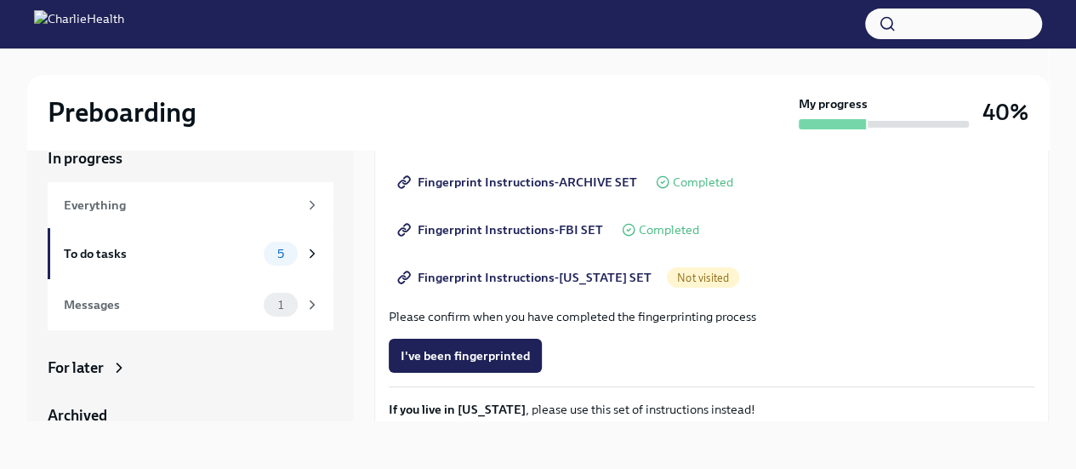
scroll to position [242, 0]
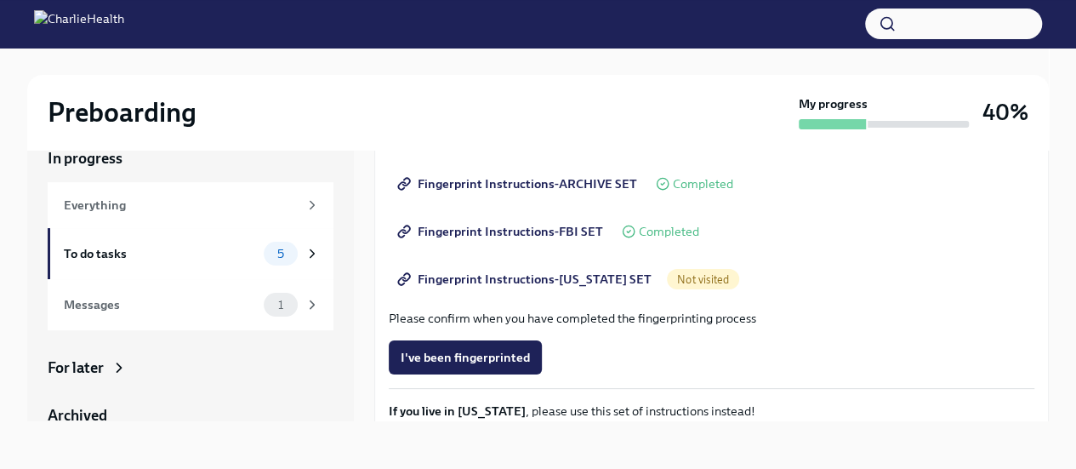
click at [541, 230] on span "Fingerprint Instructions-FBI SET" at bounding box center [502, 231] width 202 height 17
click at [533, 276] on span "Fingerprint Instructions-[US_STATE] SET" at bounding box center [526, 278] width 251 height 17
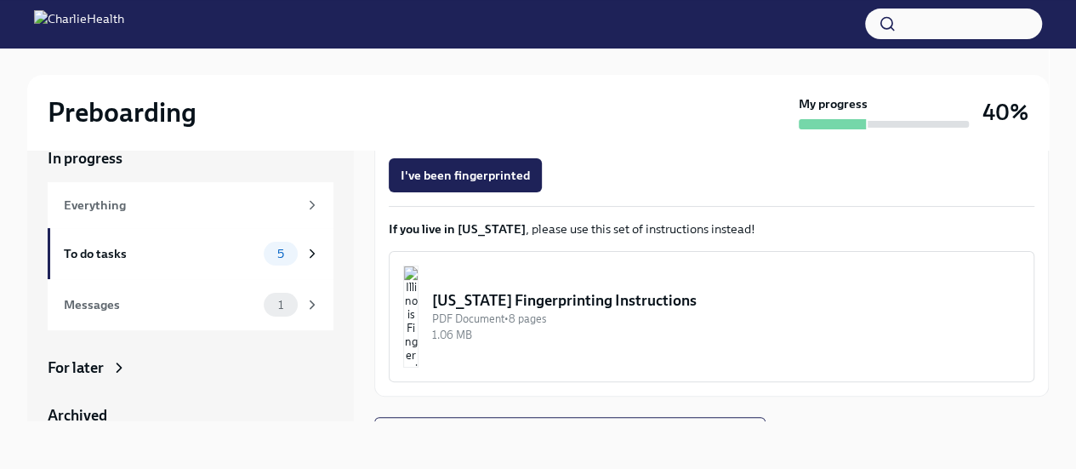
scroll to position [452, 0]
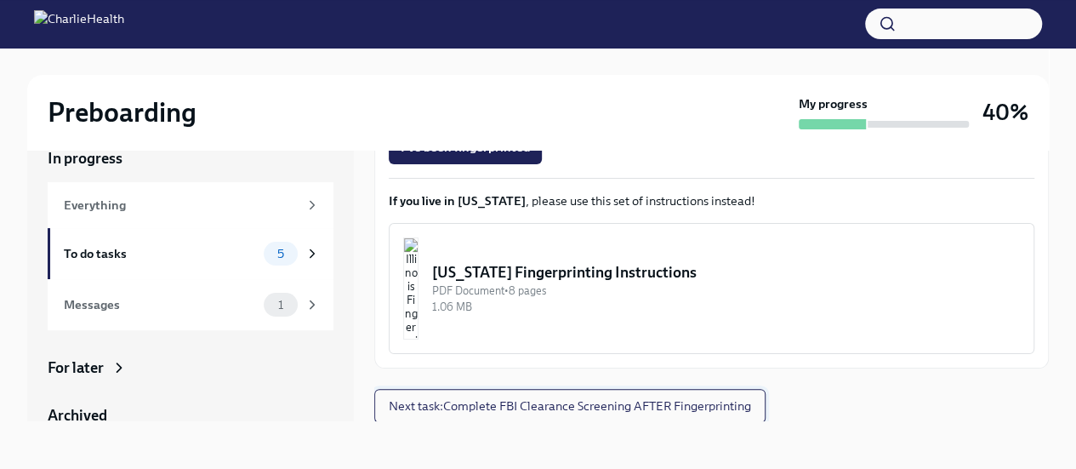
click at [599, 400] on span "Next task : Complete FBI Clearance Screening AFTER Fingerprinting" at bounding box center [570, 405] width 362 height 17
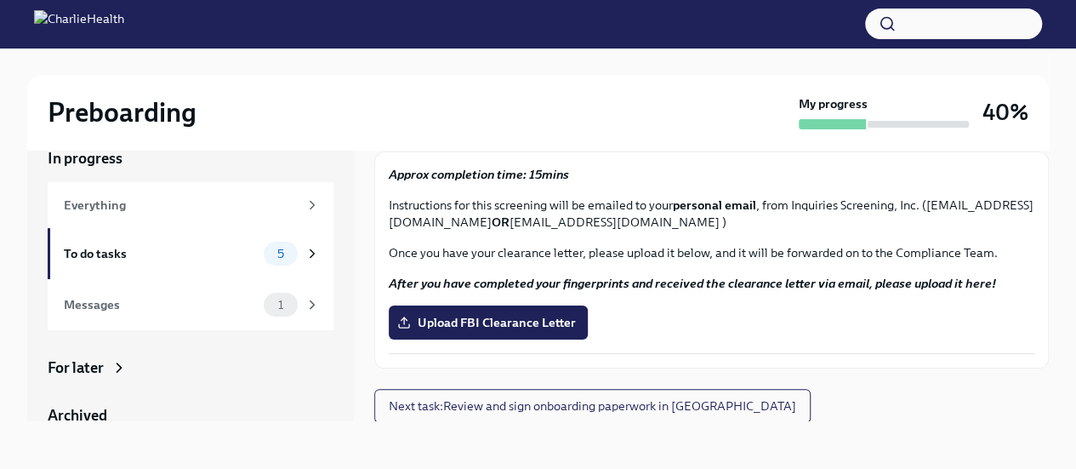
scroll to position [66, 0]
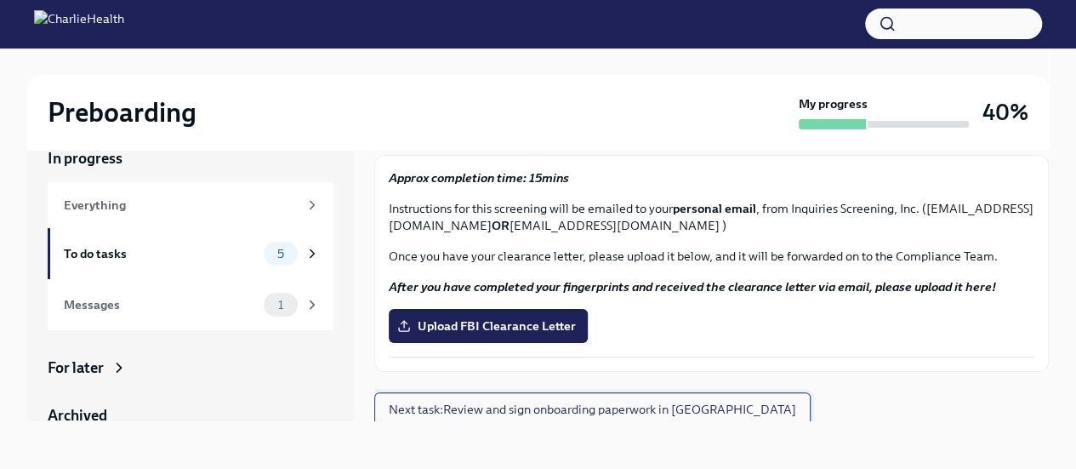
click at [563, 404] on span "Next task : Review and sign onboarding paperwork in [GEOGRAPHIC_DATA]" at bounding box center [592, 409] width 407 height 17
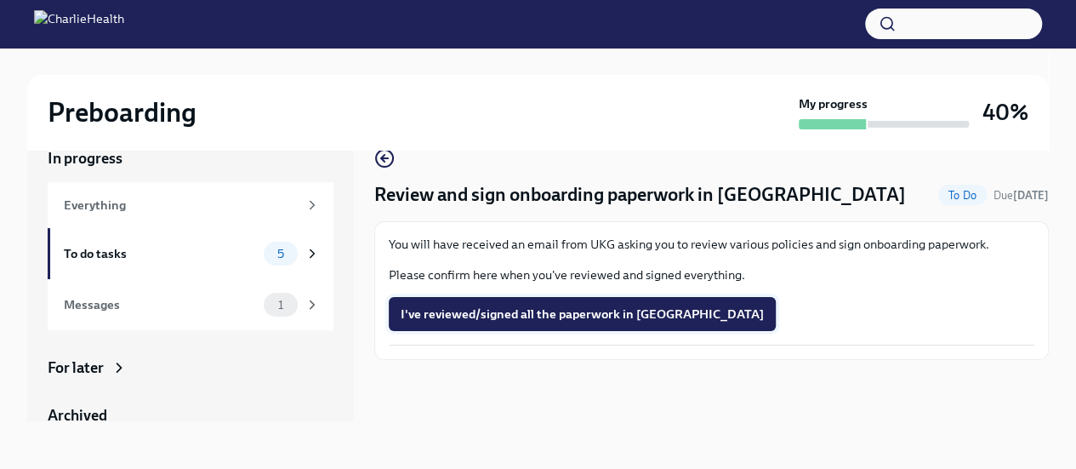
click at [521, 312] on span "I've reviewed/signed all the paperwork in [GEOGRAPHIC_DATA]" at bounding box center [582, 313] width 363 height 17
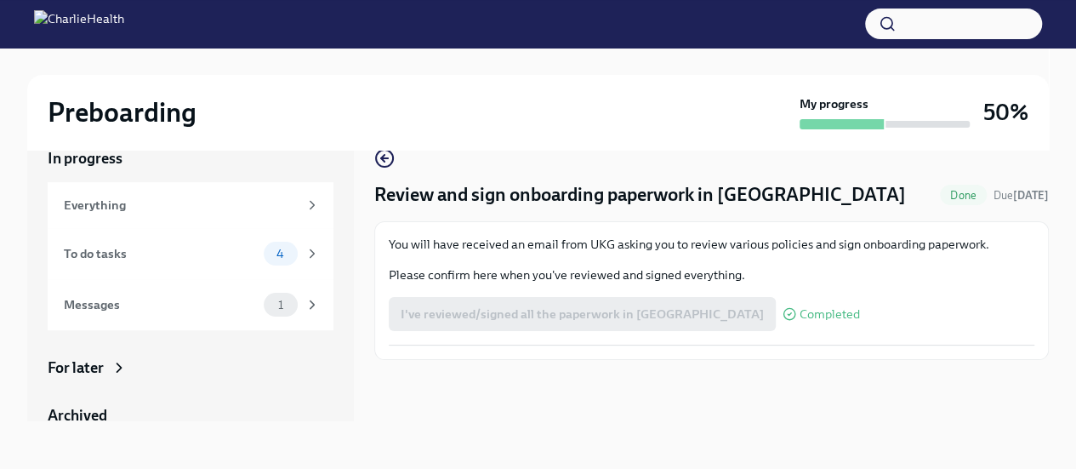
scroll to position [3, 0]
click at [304, 252] on icon at bounding box center [311, 250] width 15 height 15
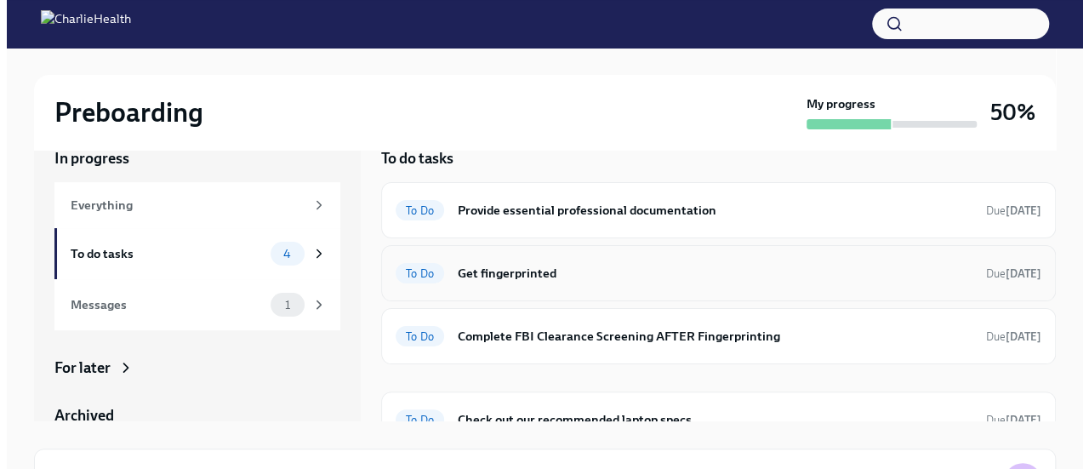
scroll to position [24, 0]
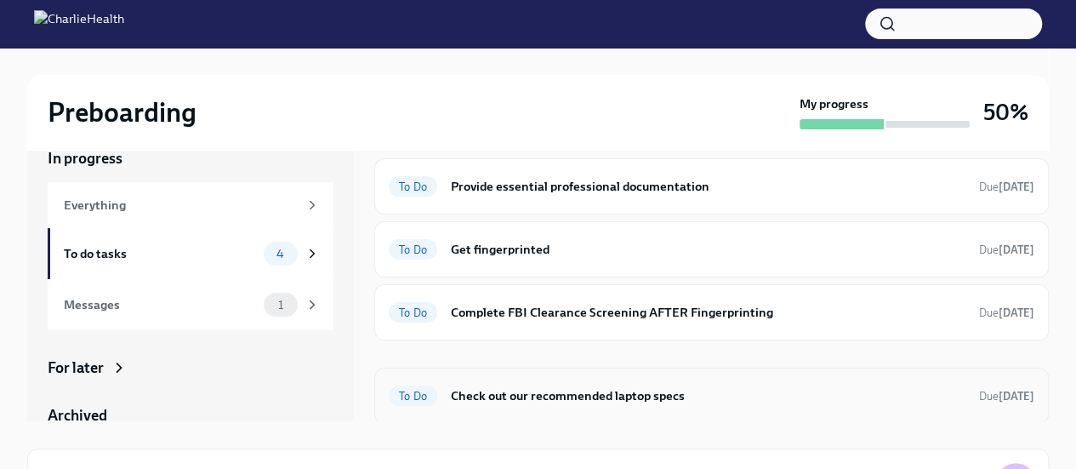
click at [486, 390] on h6 "Check out our recommended laptop specs" at bounding box center [708, 395] width 515 height 19
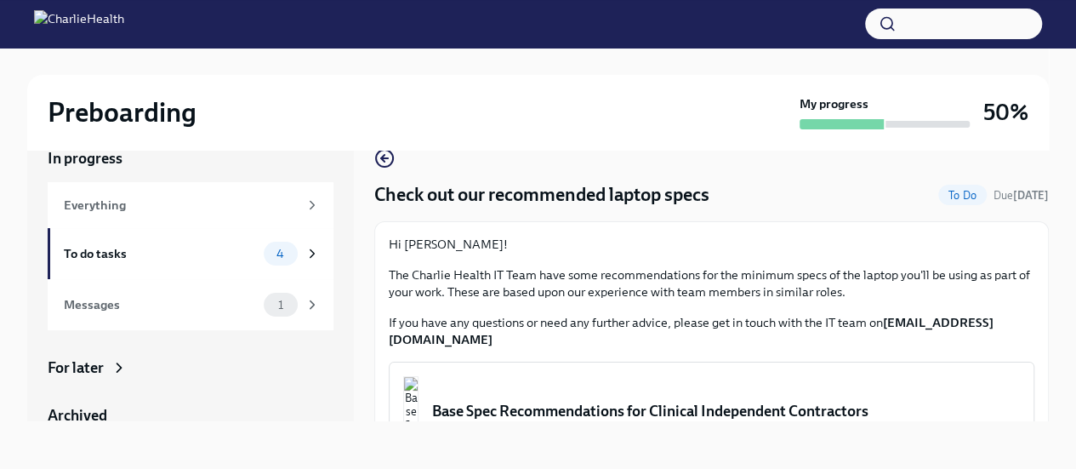
click at [565, 401] on div "Base Spec Recommendations for Clinical Independent Contractors" at bounding box center [726, 411] width 588 height 20
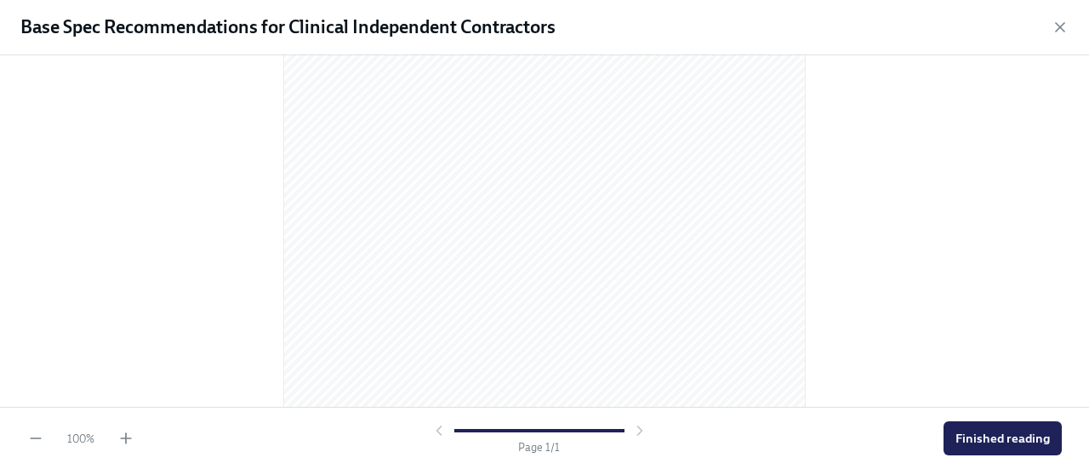
scroll to position [350, 0]
click at [1005, 435] on span "Finished reading" at bounding box center [1002, 438] width 94 height 17
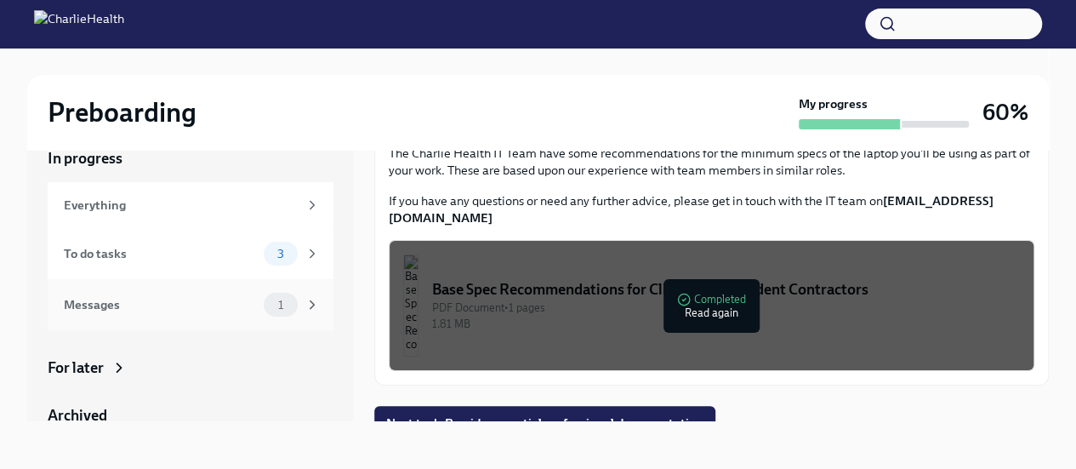
scroll to position [119, 0]
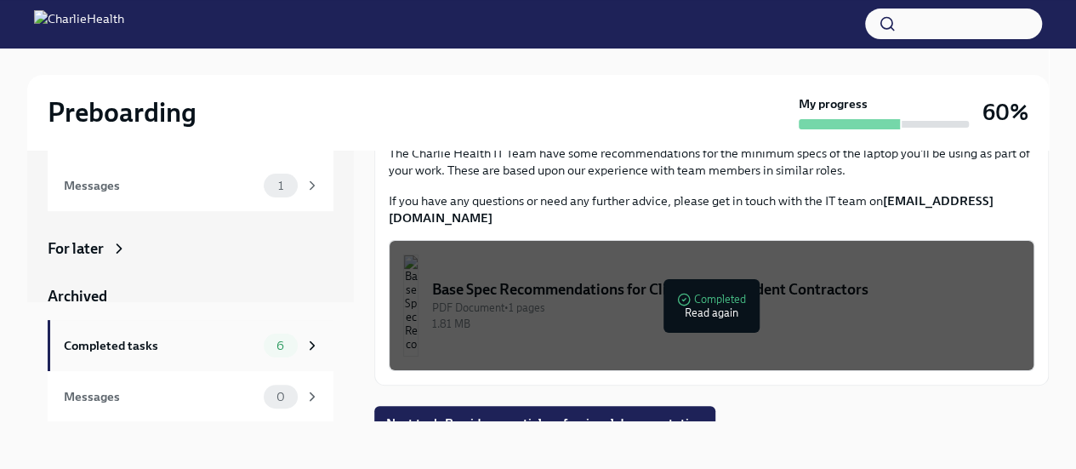
click at [304, 345] on icon at bounding box center [311, 345] width 15 height 15
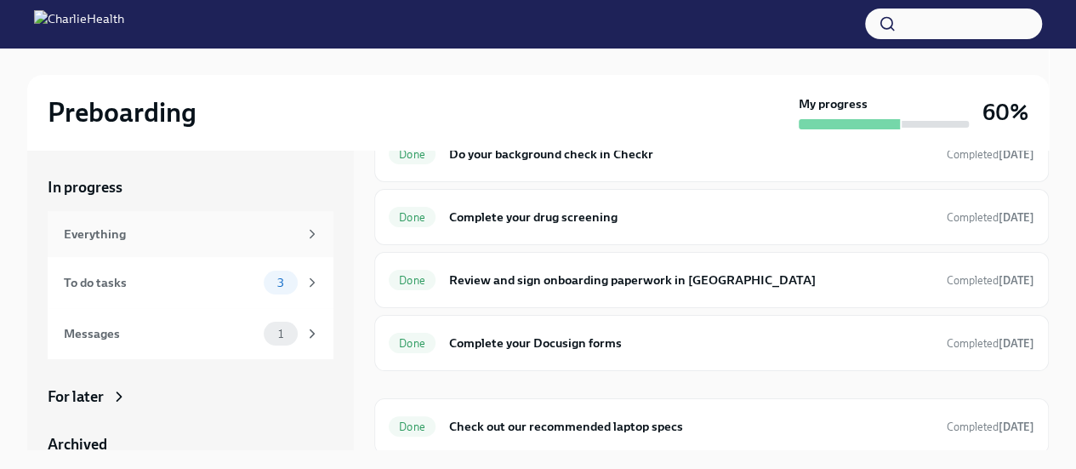
click at [304, 231] on icon at bounding box center [311, 233] width 15 height 15
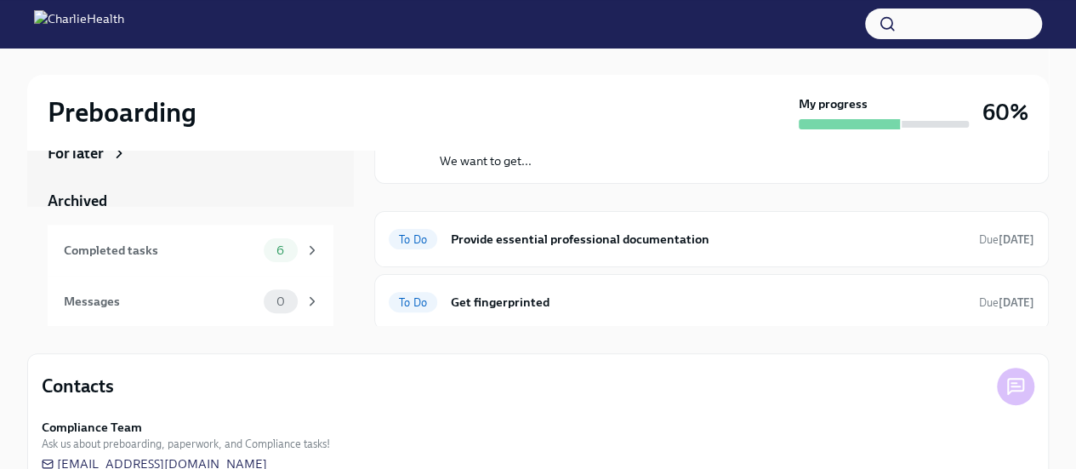
scroll to position [126, 0]
click at [304, 249] on icon at bounding box center [311, 248] width 15 height 15
